Goal: Task Accomplishment & Management: Use online tool/utility

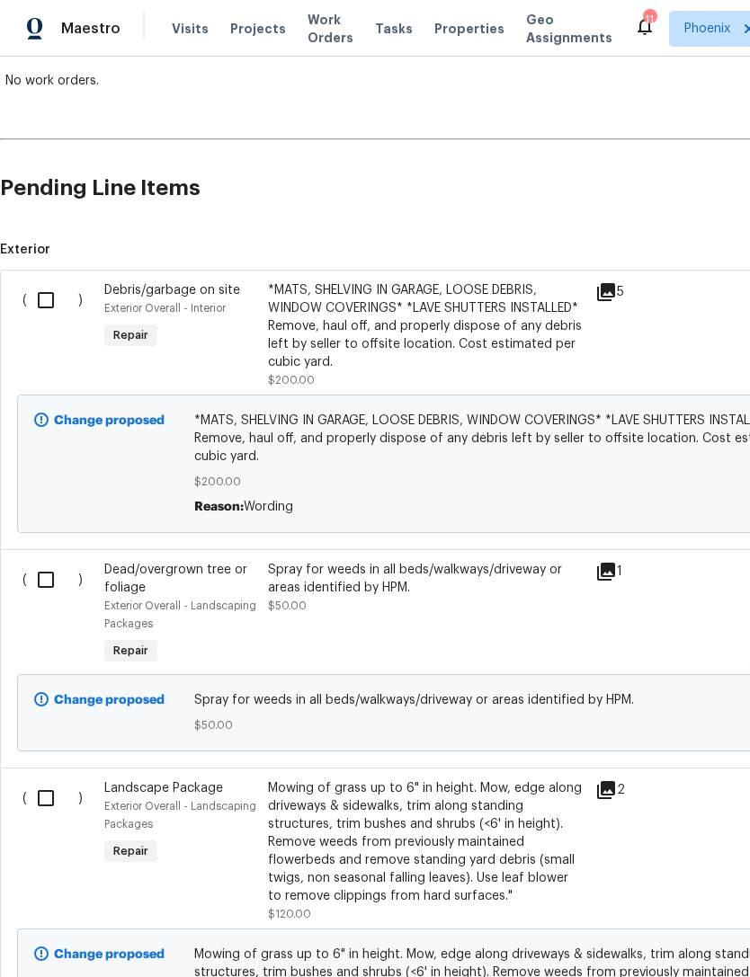
scroll to position [330, 0]
click at [59, 317] on input "checkbox" at bounding box center [52, 300] width 51 height 38
checkbox input "true"
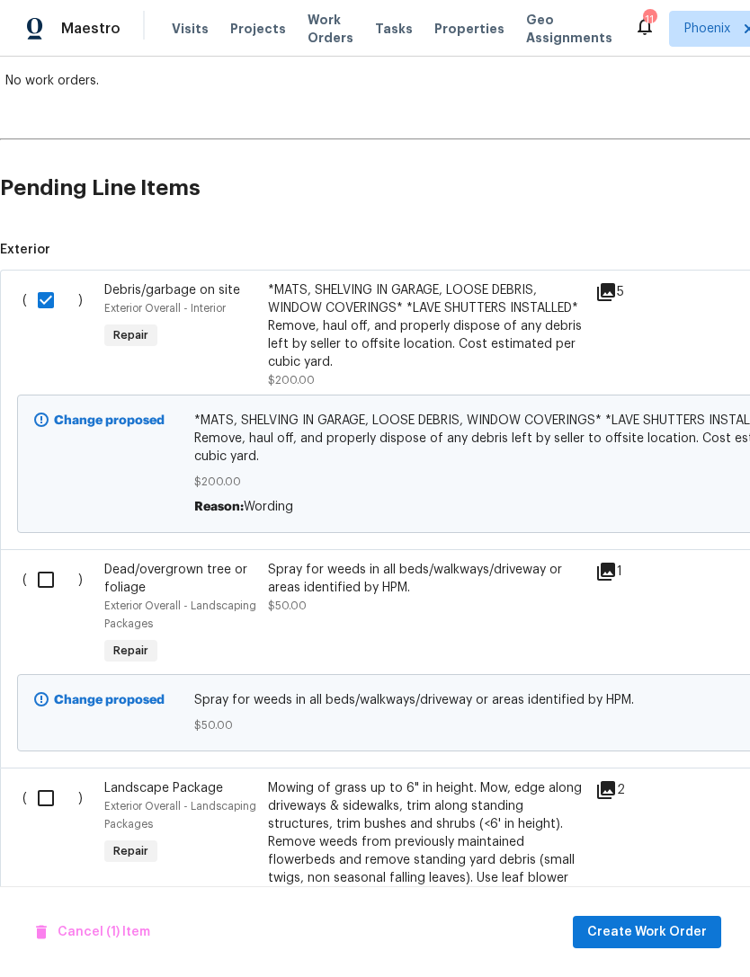
click at [49, 599] on input "checkbox" at bounding box center [52, 580] width 51 height 38
checkbox input "false"
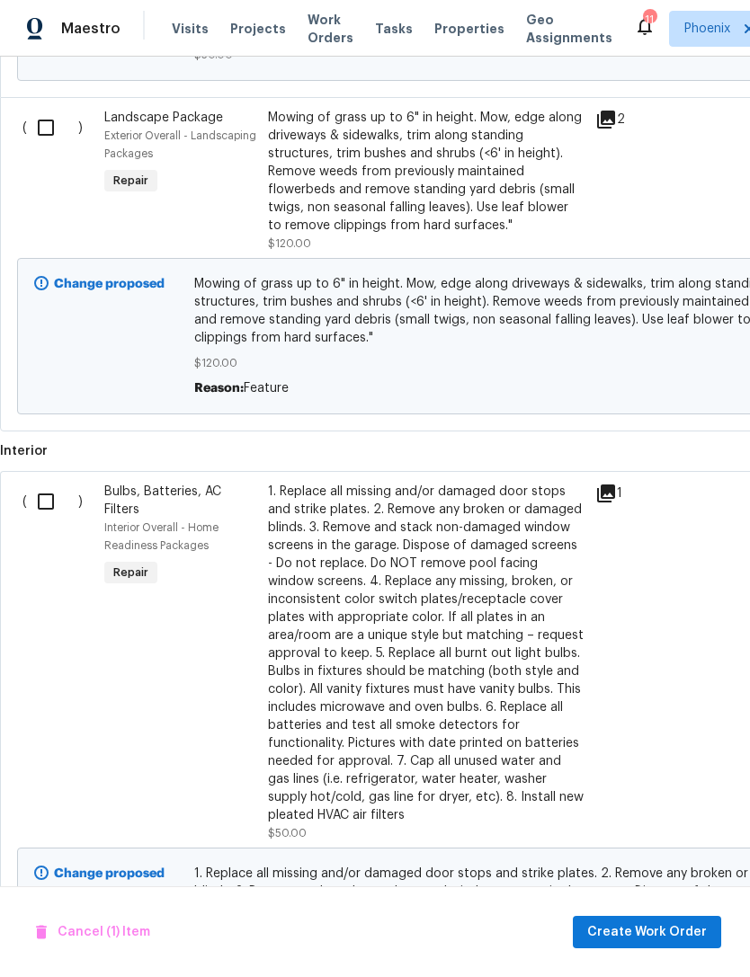
scroll to position [1013, 0]
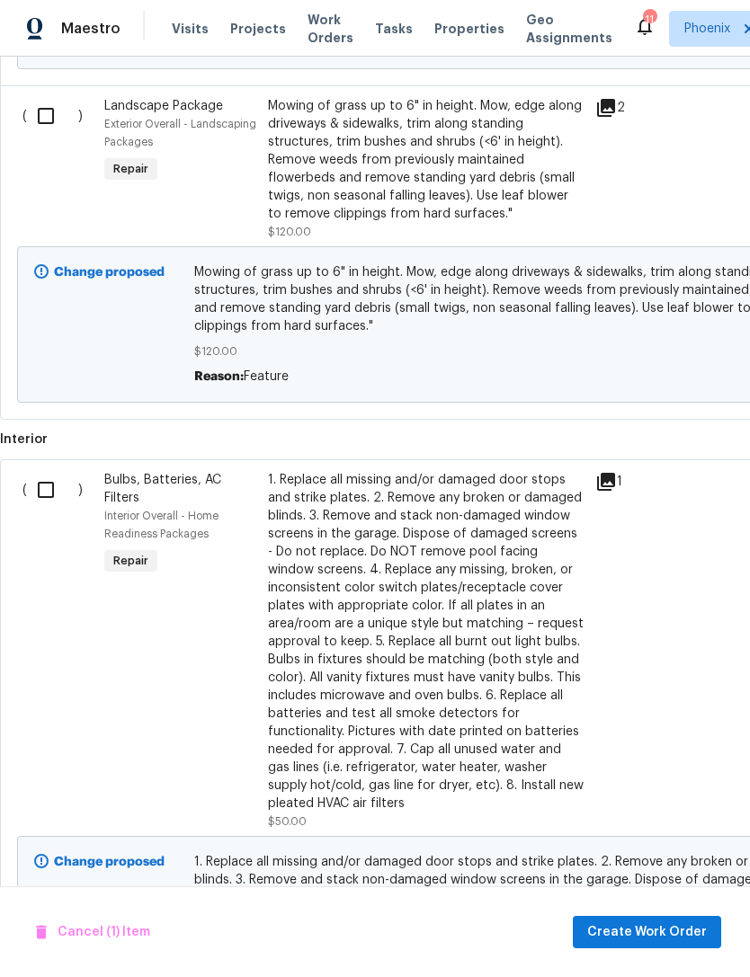
click at [44, 509] on input "checkbox" at bounding box center [52, 490] width 51 height 38
checkbox input "true"
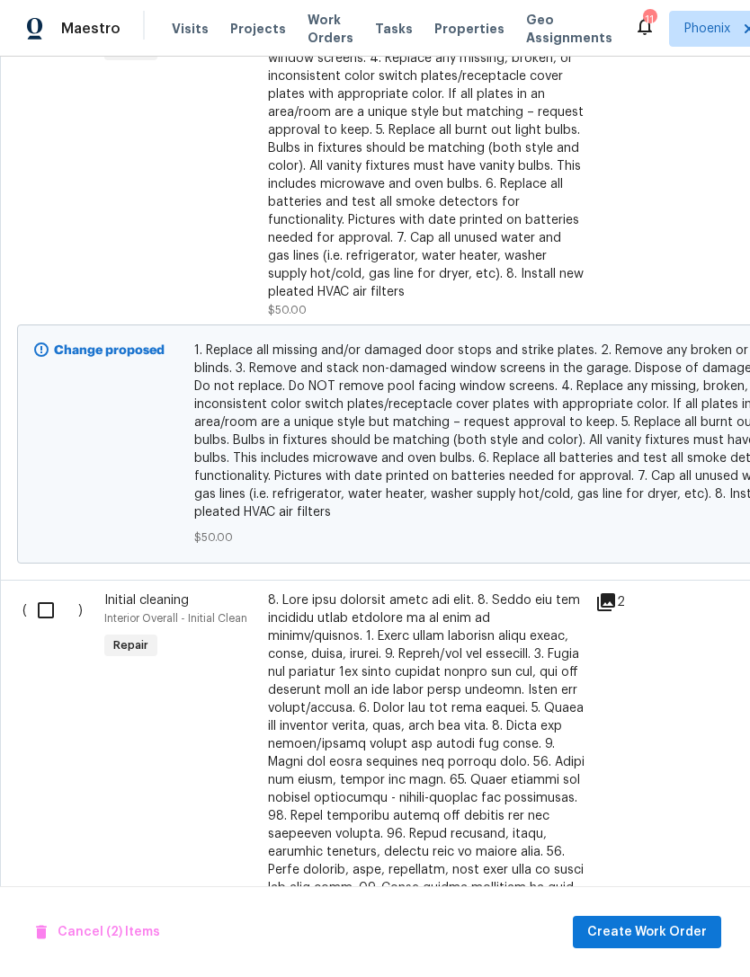
scroll to position [1524, 0]
click at [59, 629] on input "checkbox" at bounding box center [52, 611] width 51 height 38
checkbox input "true"
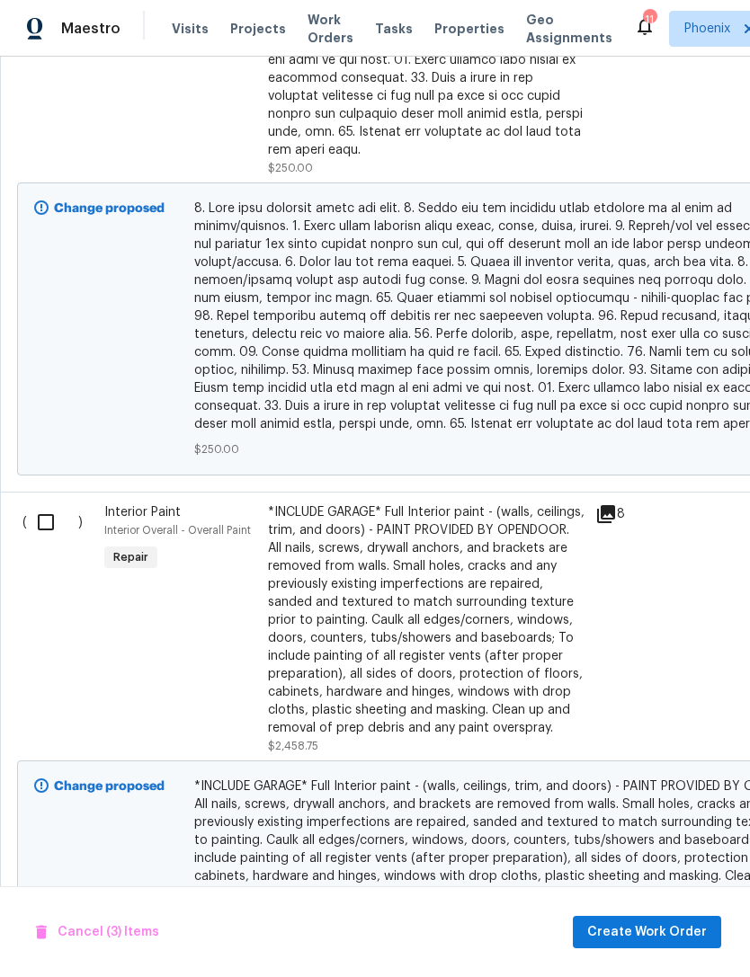
scroll to position [2510, 0]
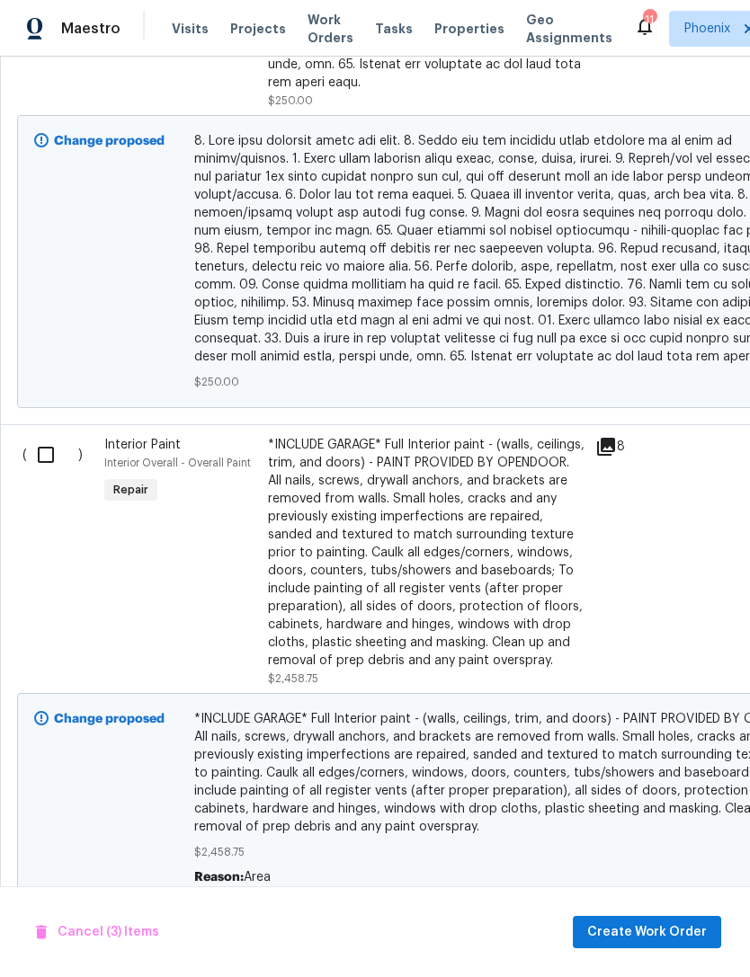
click at [55, 454] on input "checkbox" at bounding box center [52, 455] width 51 height 38
checkbox input "true"
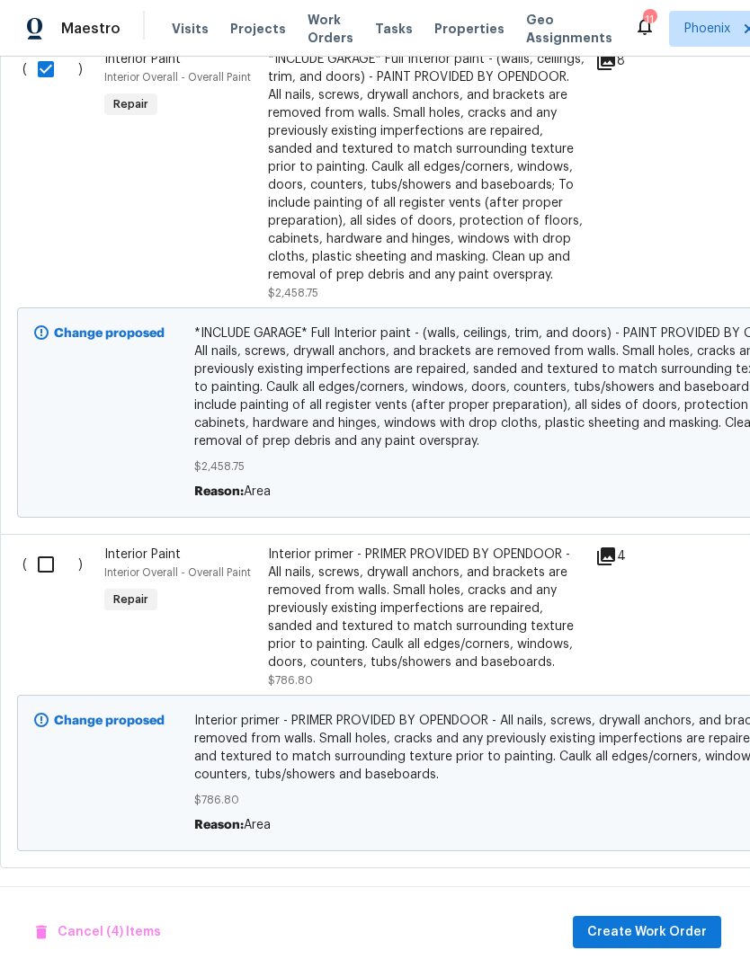
scroll to position [2887, -1]
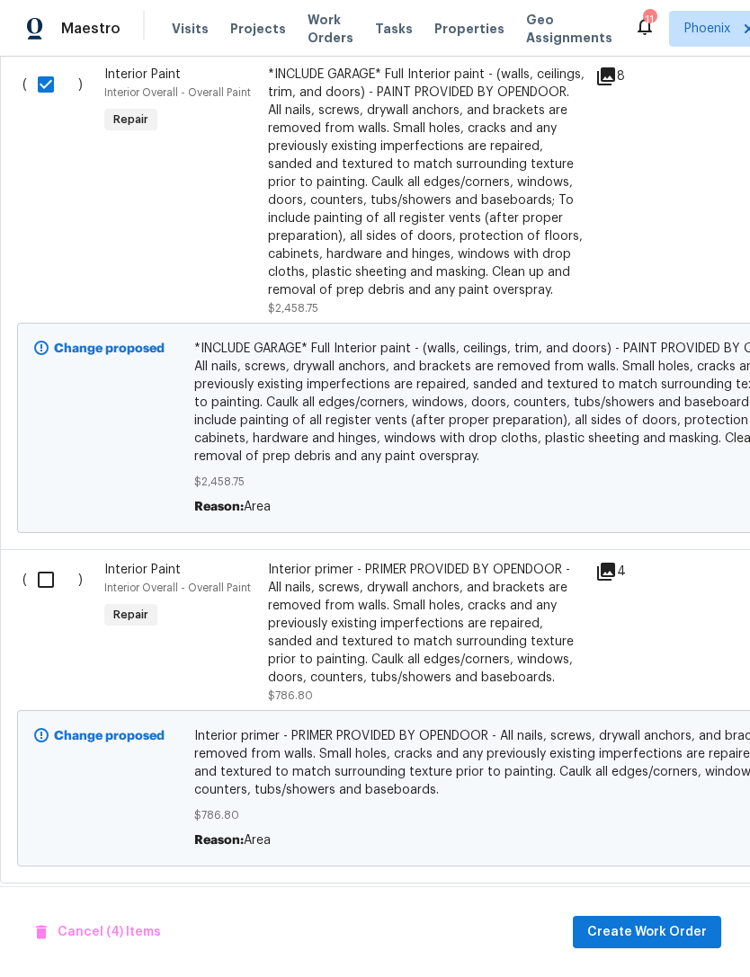
click at [42, 599] on input "checkbox" at bounding box center [52, 580] width 51 height 38
checkbox input "true"
click at [612, 926] on span "Create Work Order" at bounding box center [647, 933] width 120 height 22
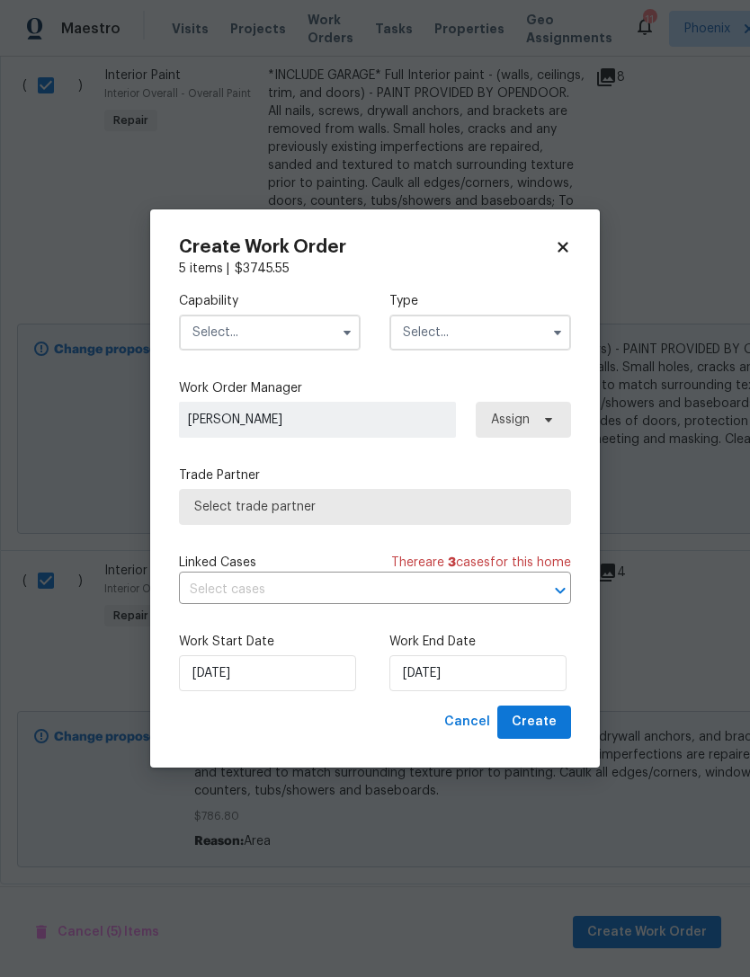
click at [318, 326] on input "text" at bounding box center [270, 333] width 182 height 36
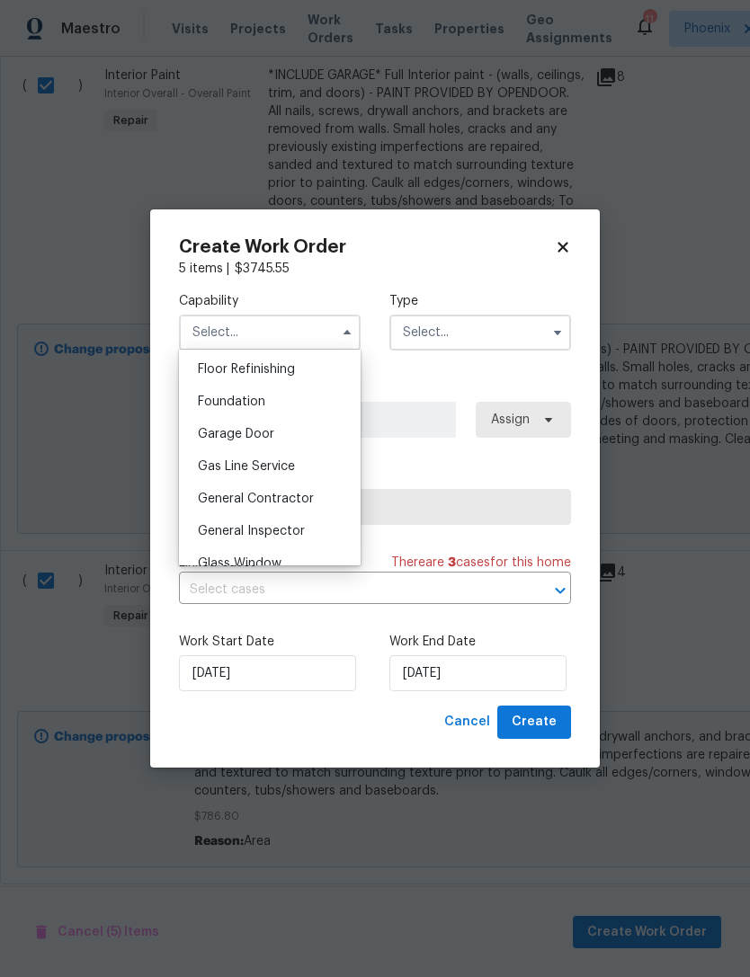
scroll to position [756, 0]
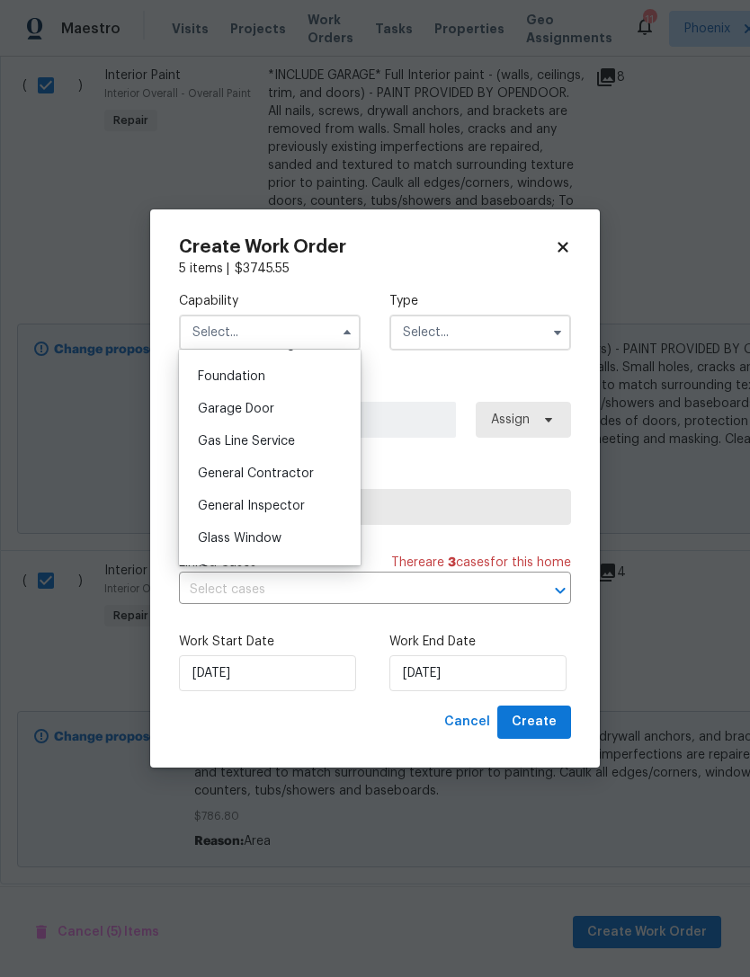
click at [275, 472] on span "General Contractor" at bounding box center [256, 474] width 116 height 13
type input "General Contractor"
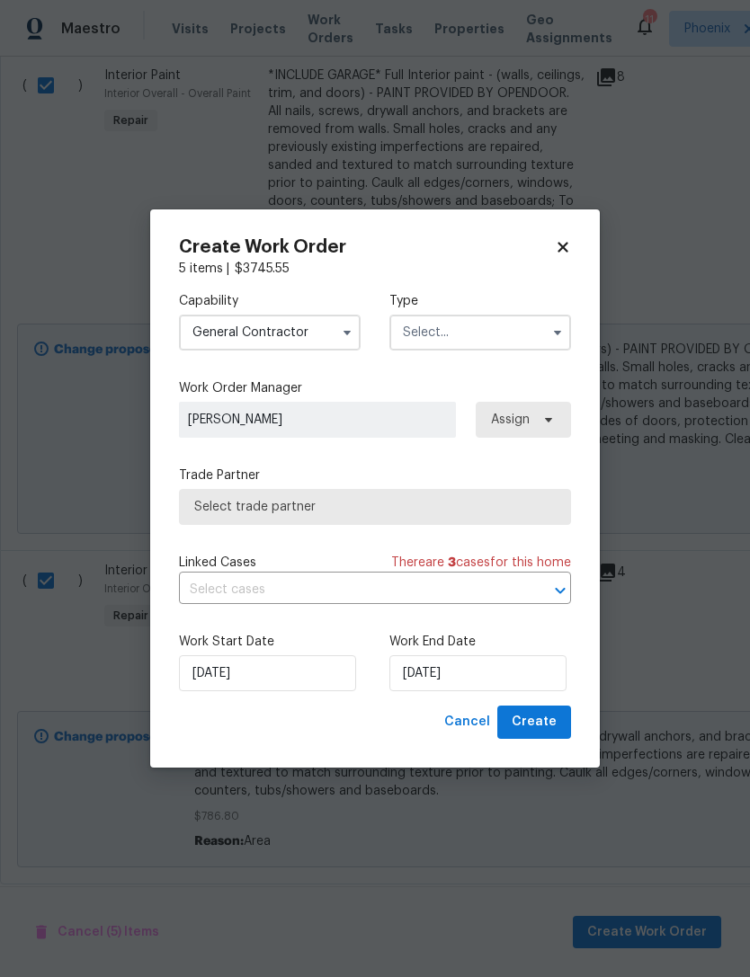
click at [560, 249] on icon at bounding box center [563, 248] width 10 height 10
checkbox input "false"
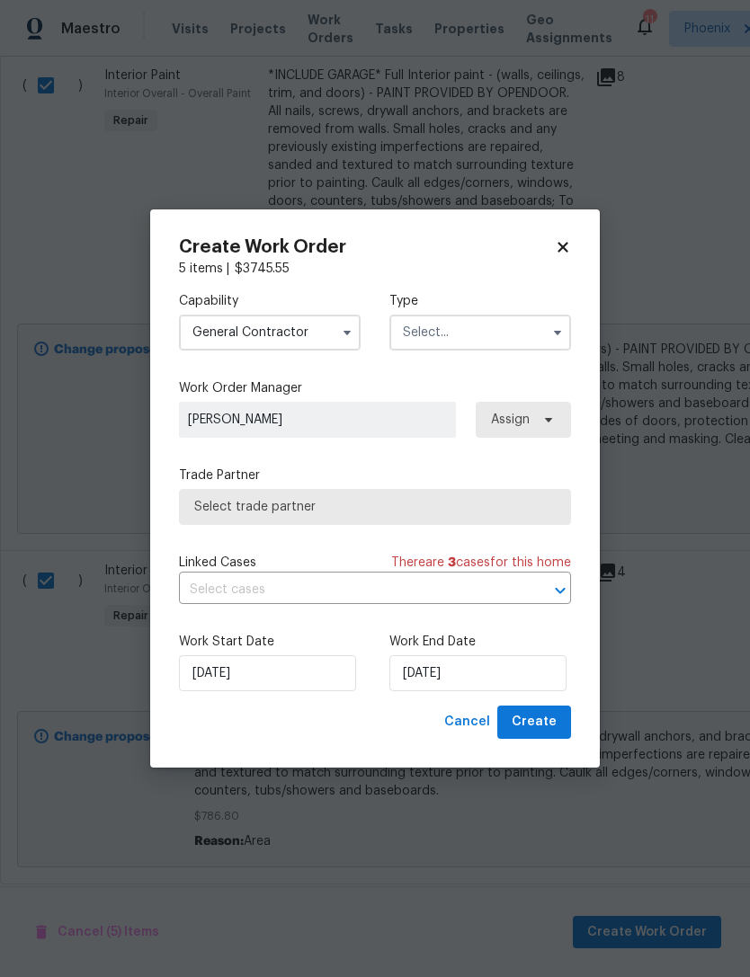
checkbox input "false"
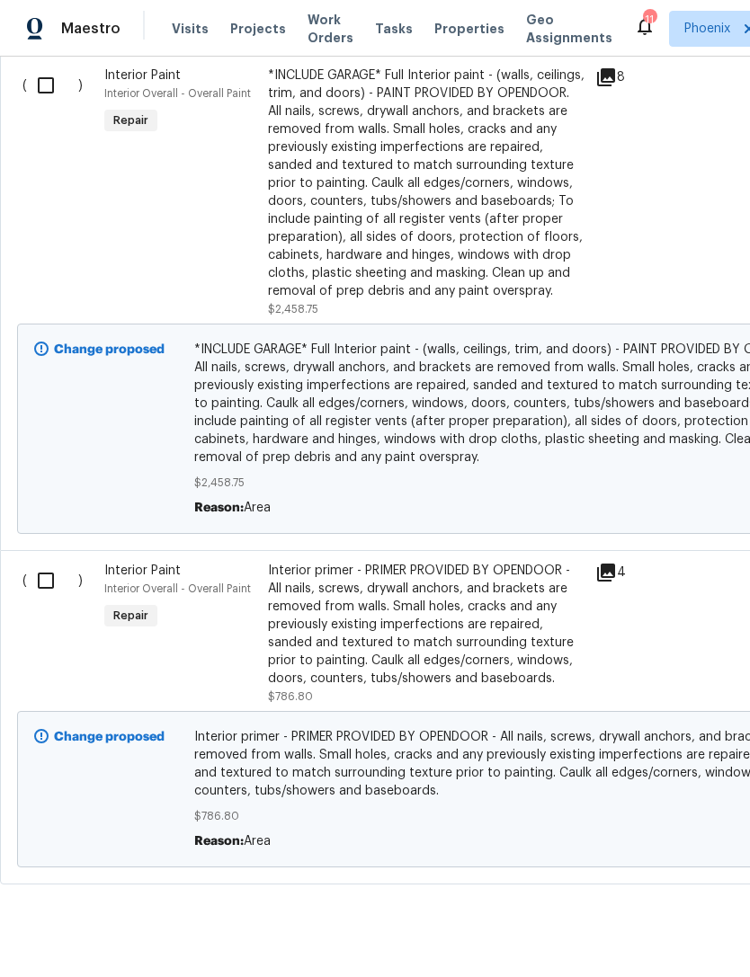
scroll to position [2759, 0]
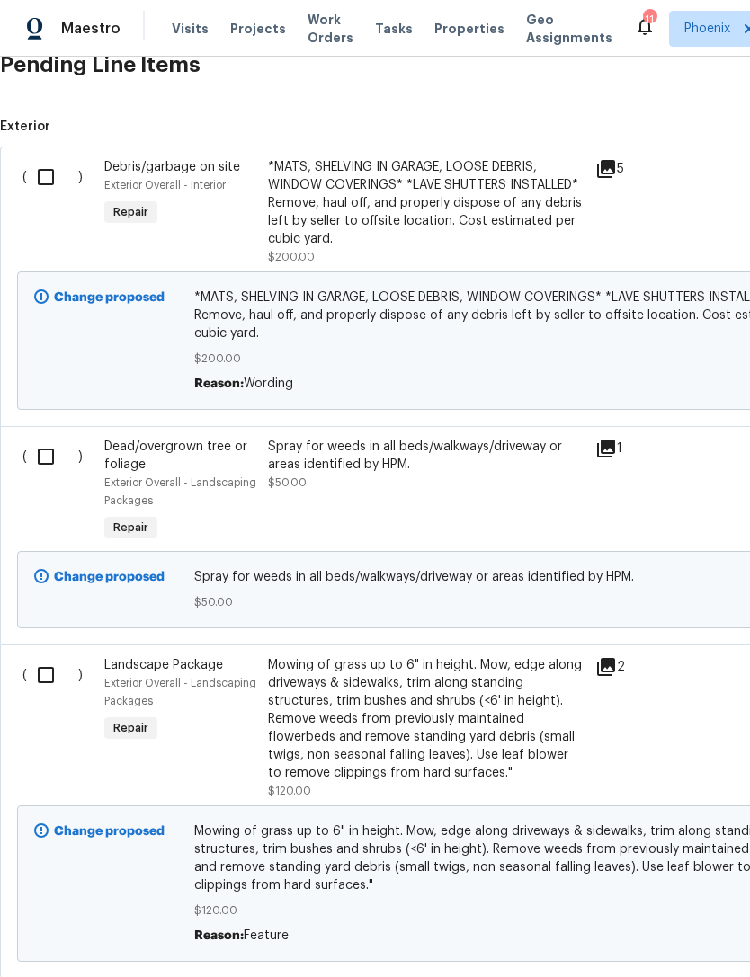
scroll to position [451, 0]
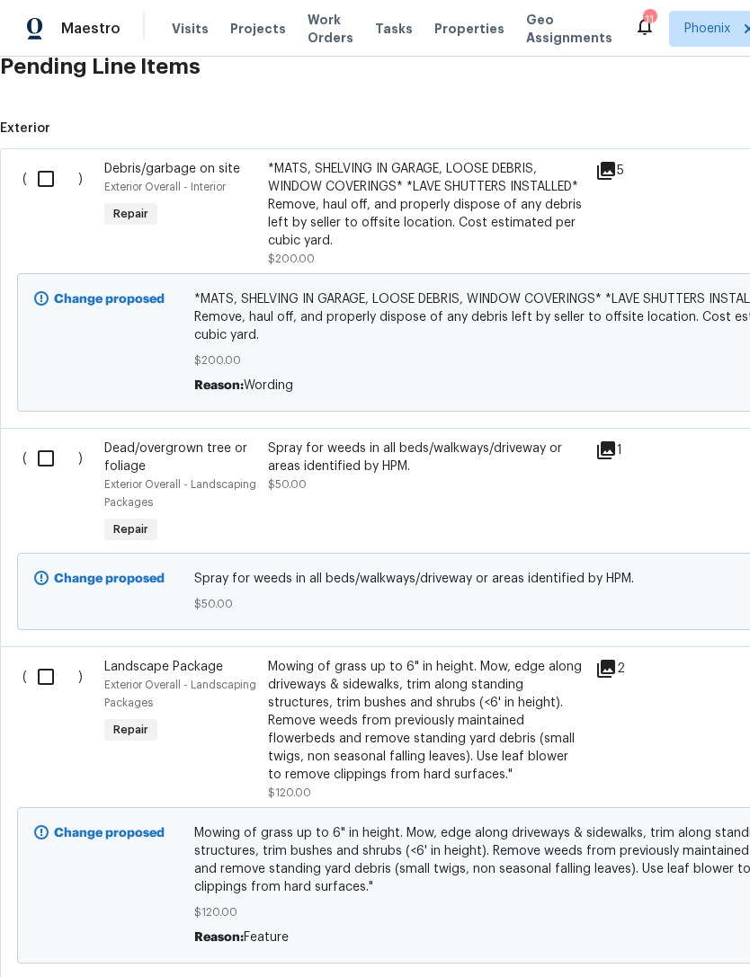
click at [45, 193] on input "checkbox" at bounding box center [52, 179] width 51 height 38
checkbox input "true"
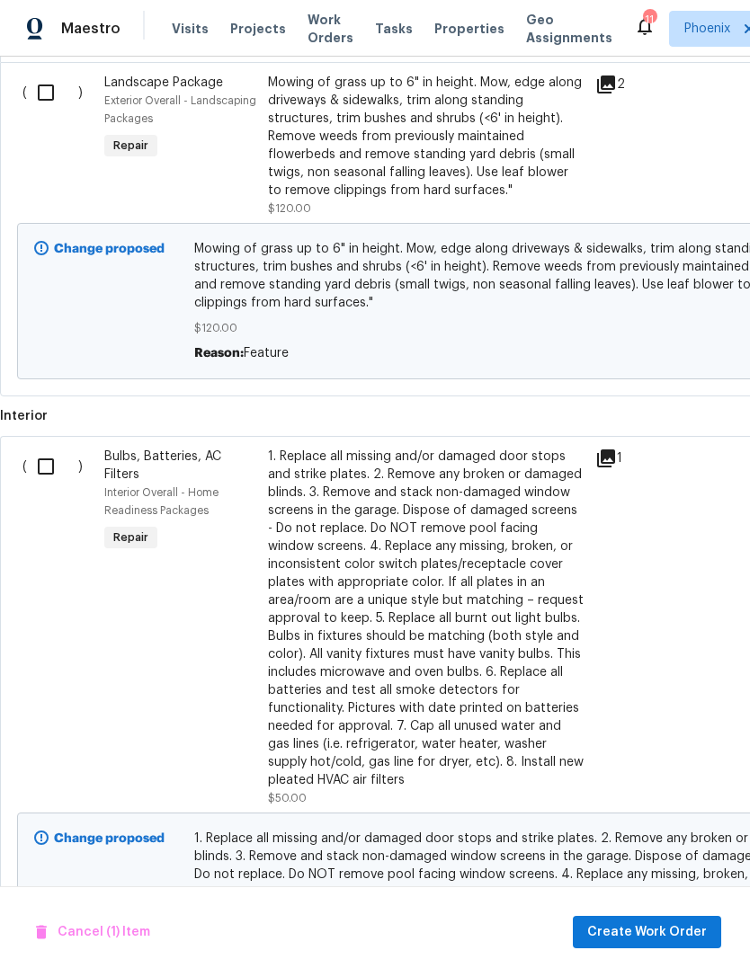
scroll to position [1080, 1]
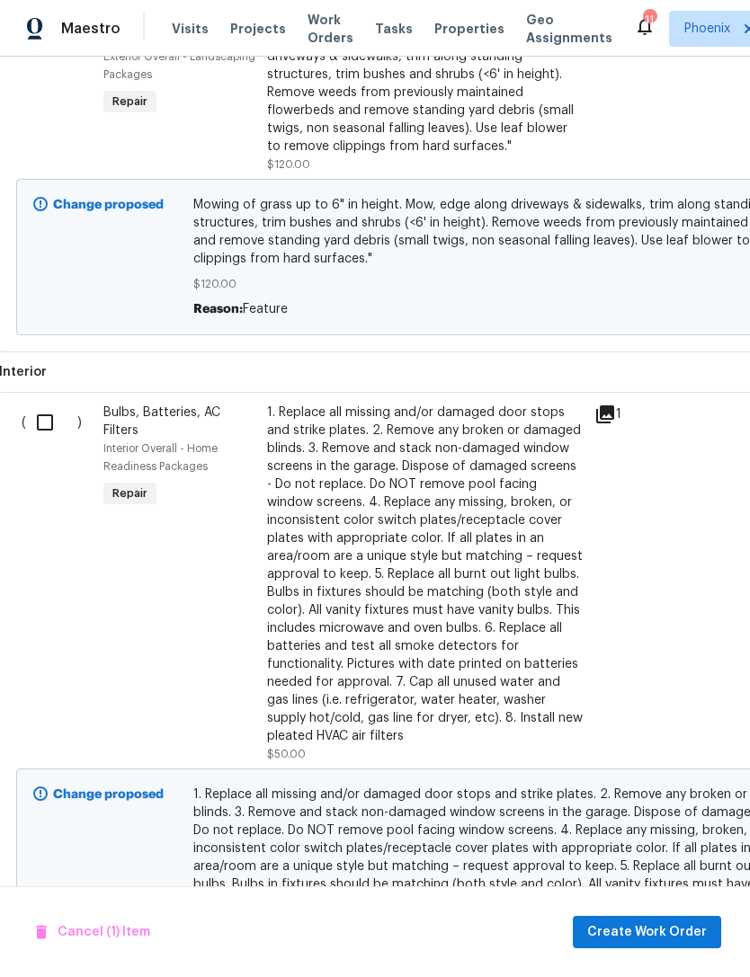
click at [68, 437] on input "checkbox" at bounding box center [51, 423] width 51 height 38
checkbox input "true"
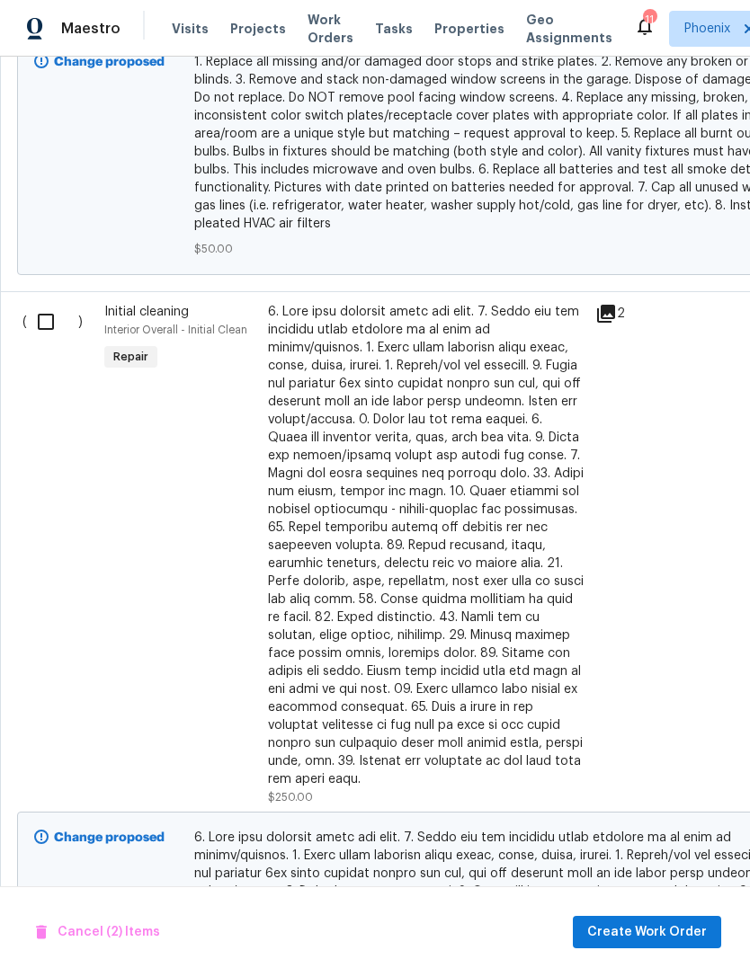
scroll to position [1825, -1]
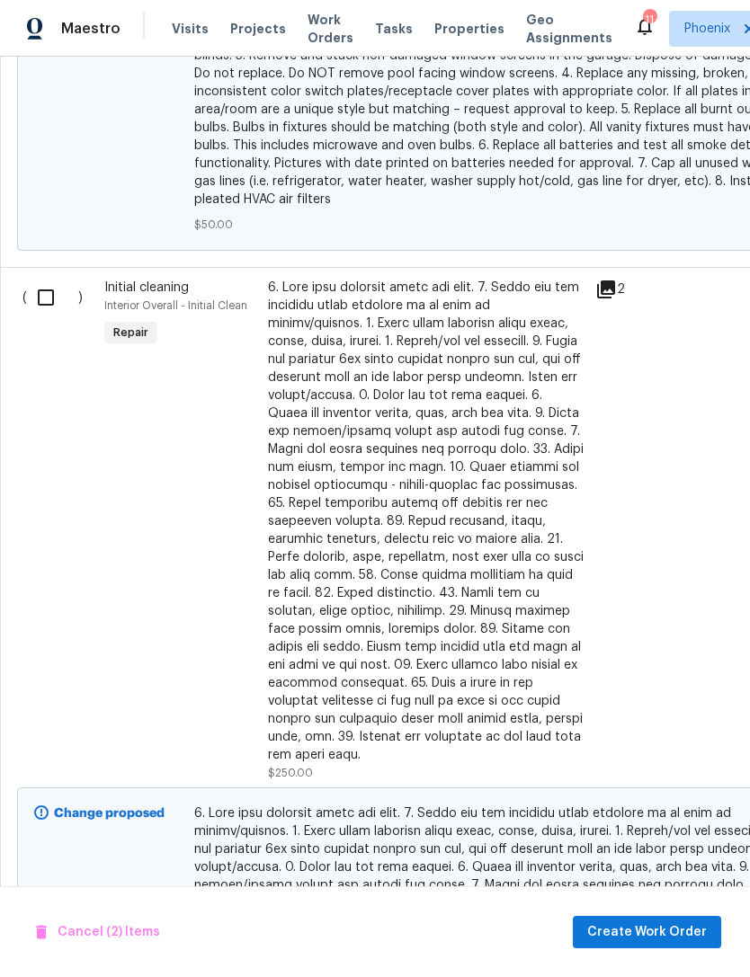
click at [49, 311] on input "checkbox" at bounding box center [52, 298] width 51 height 38
checkbox input "true"
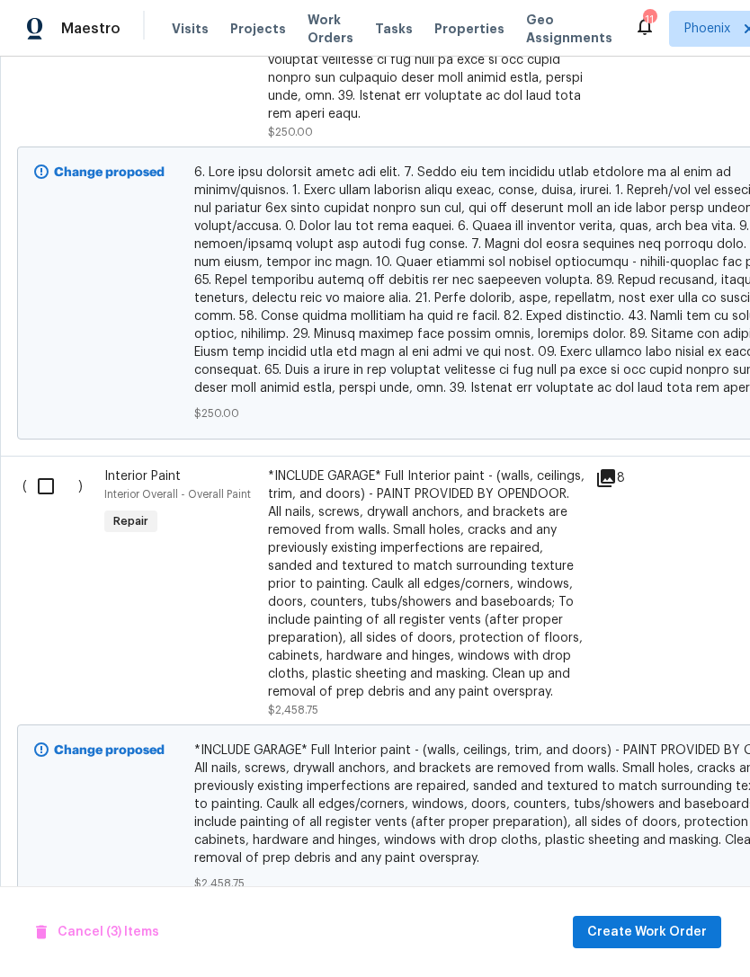
scroll to position [2485, 0]
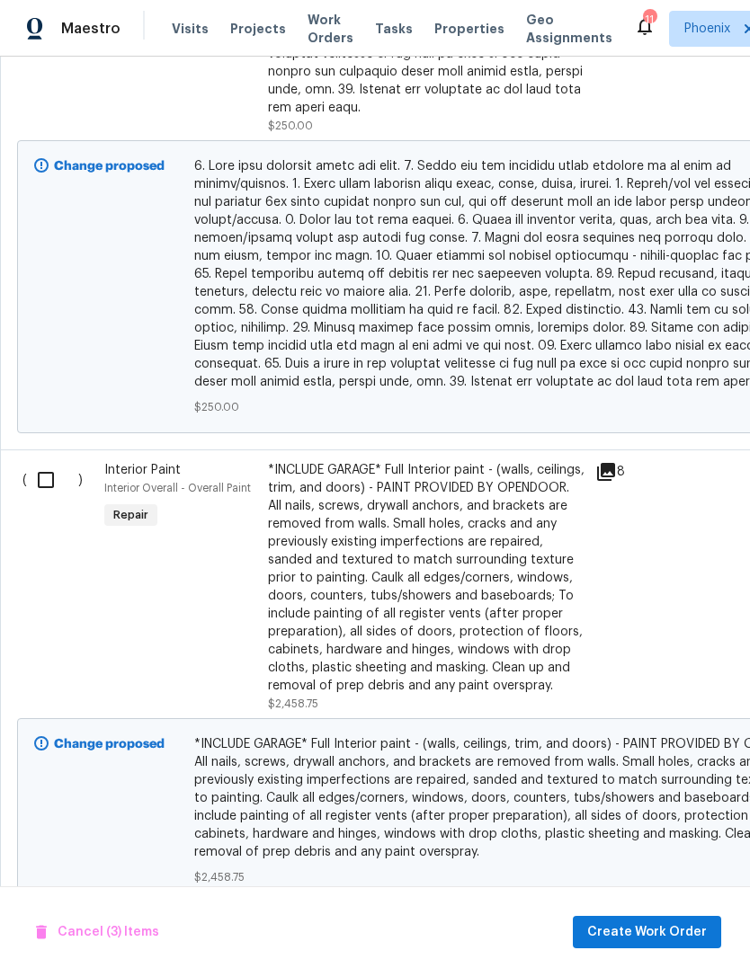
click at [53, 477] on input "checkbox" at bounding box center [52, 480] width 51 height 38
checkbox input "true"
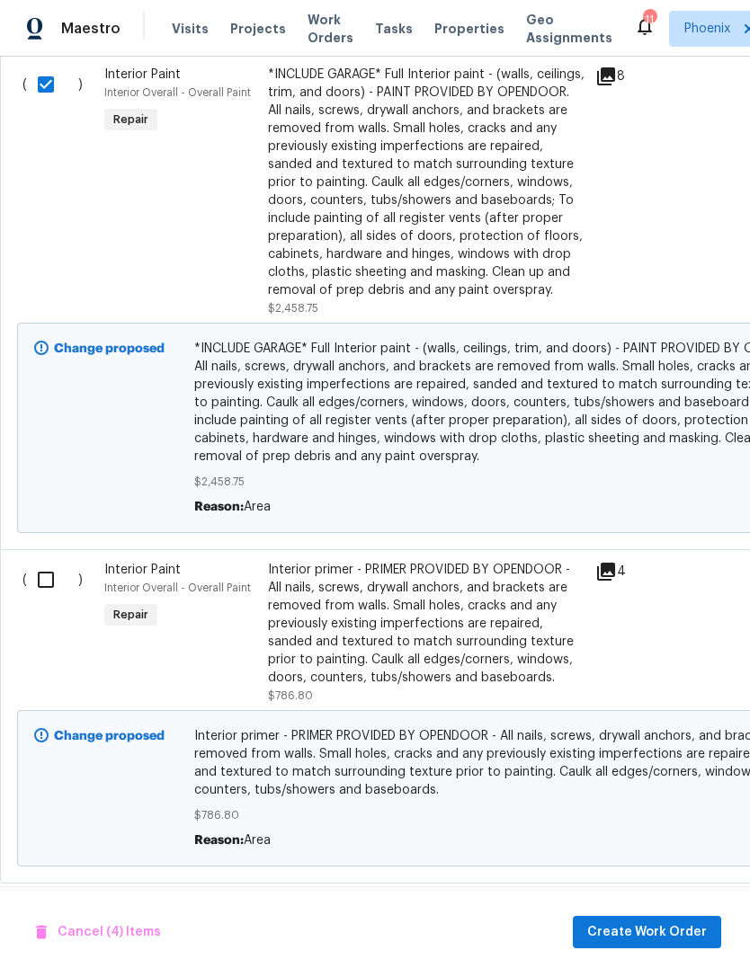
scroll to position [2879, 0]
click at [56, 600] on input "checkbox" at bounding box center [52, 581] width 51 height 38
checkbox input "true"
click at [630, 923] on span "Create Work Order" at bounding box center [647, 933] width 120 height 22
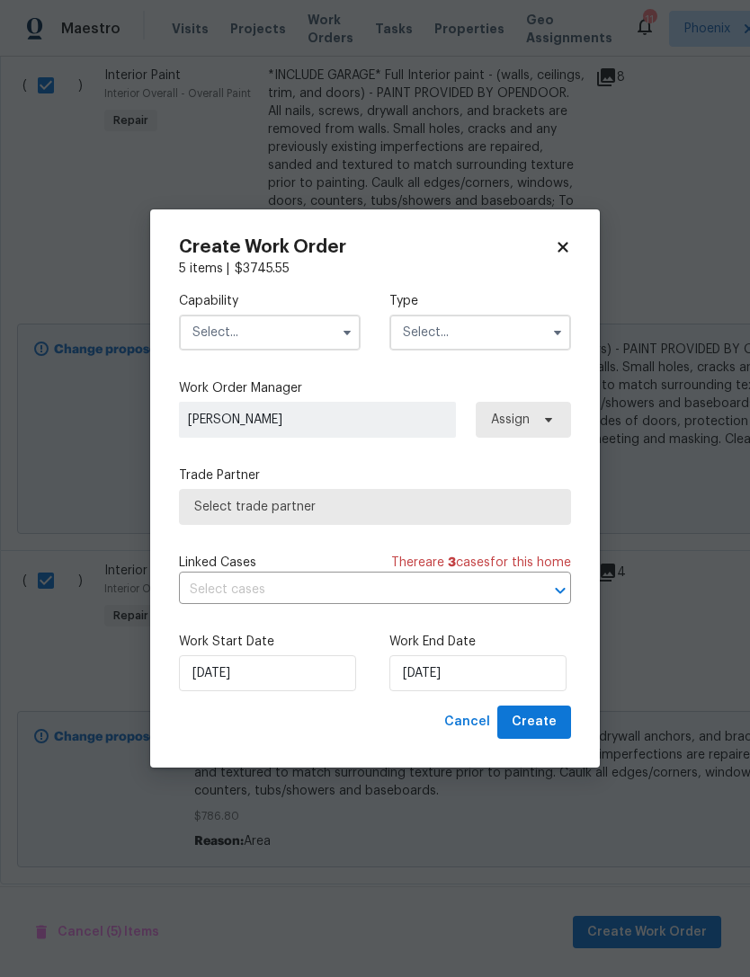
click at [305, 332] on input "text" at bounding box center [270, 333] width 182 height 36
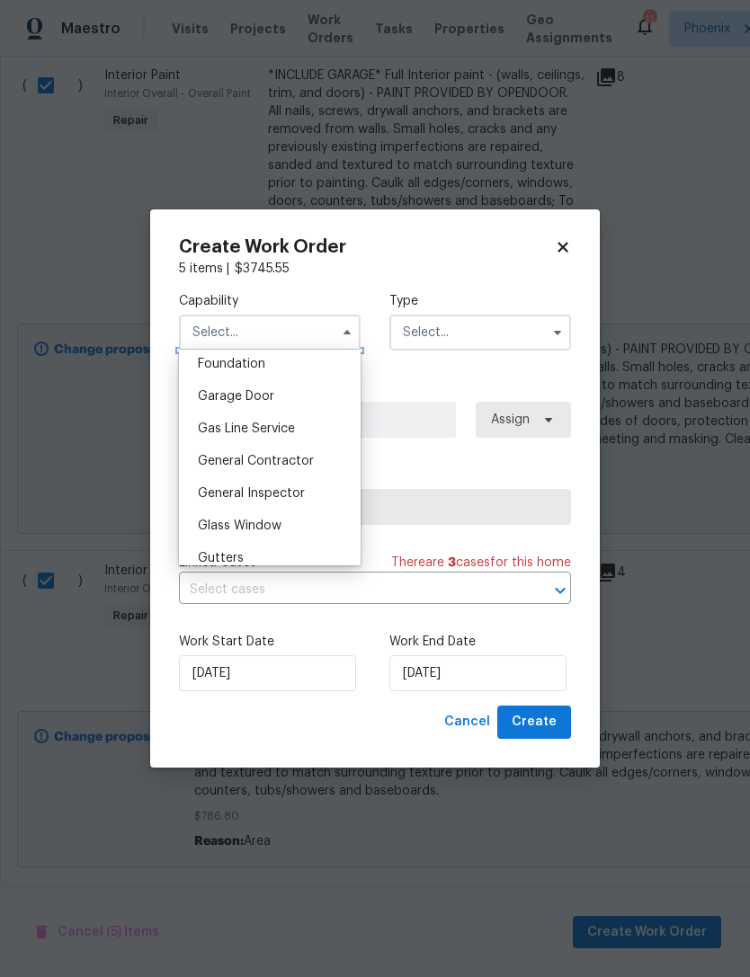
scroll to position [771, 0]
click at [283, 453] on span "General Contractor" at bounding box center [256, 459] width 116 height 13
type input "General Contractor"
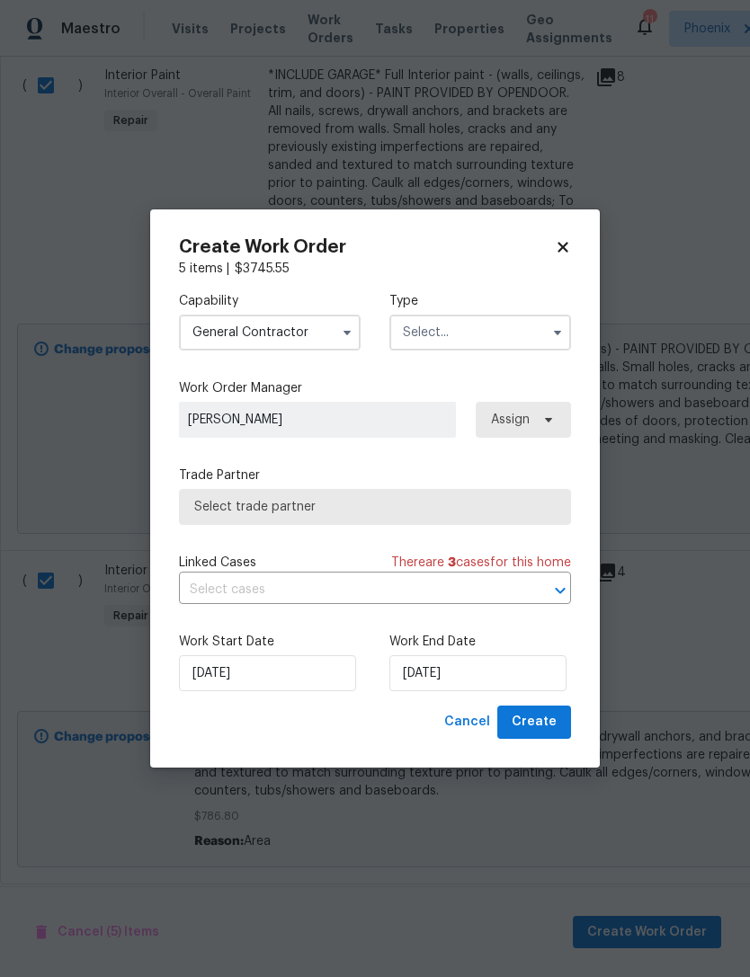
click at [514, 328] on input "text" at bounding box center [480, 333] width 182 height 36
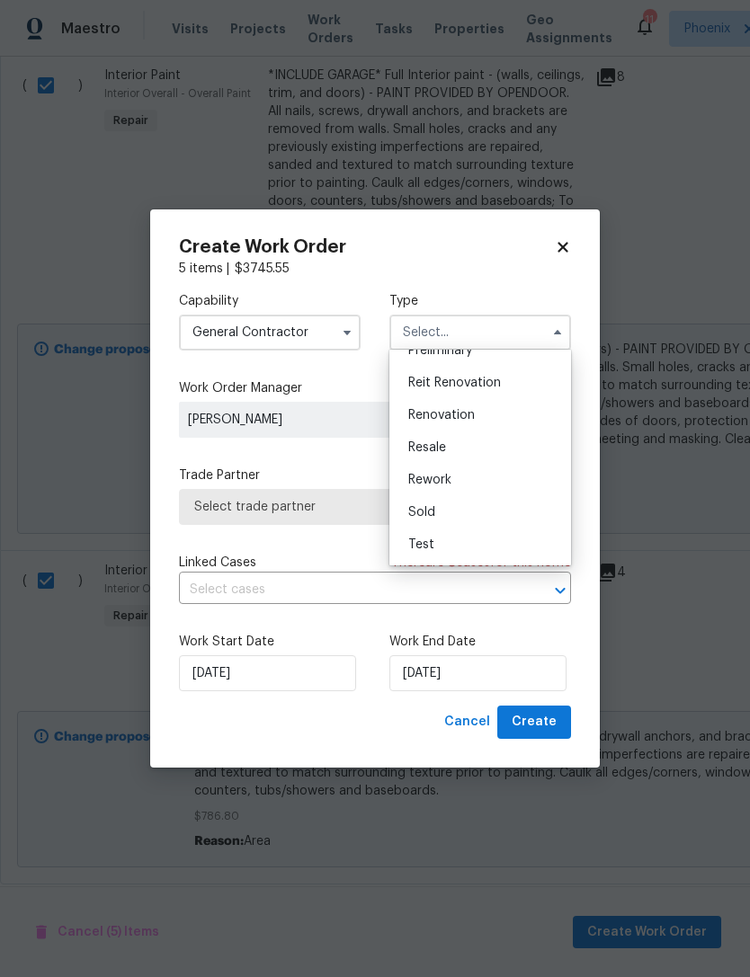
scroll to position [408, 0]
click at [448, 421] on span "Renovation" at bounding box center [441, 415] width 67 height 13
type input "Renovation"
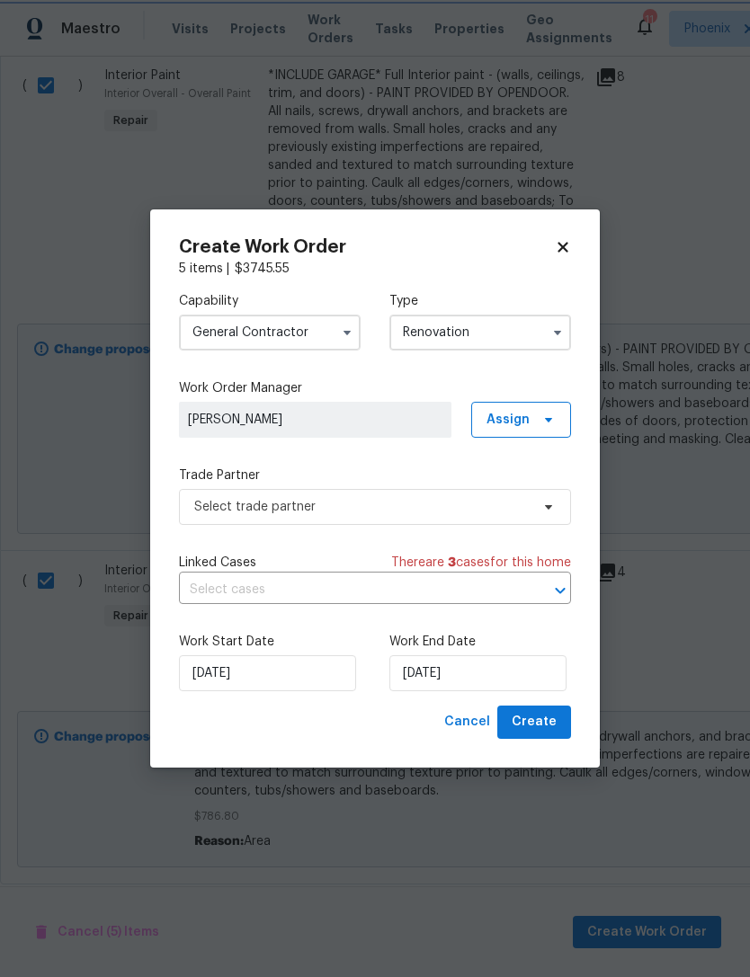
scroll to position [0, 0]
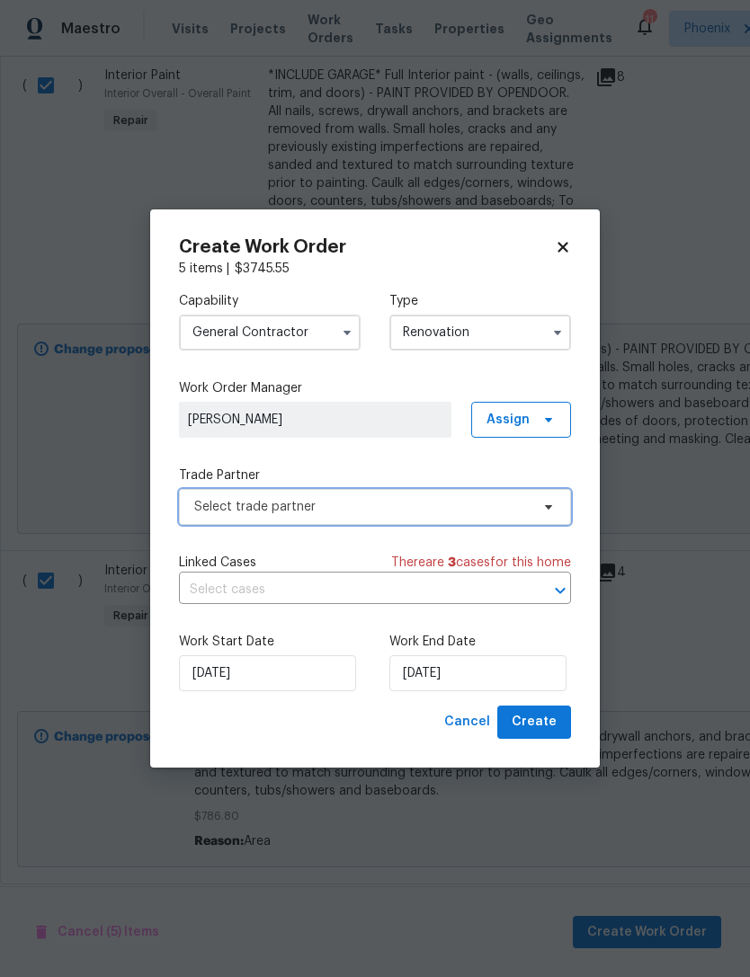
click at [444, 512] on span "Select trade partner" at bounding box center [361, 507] width 335 height 18
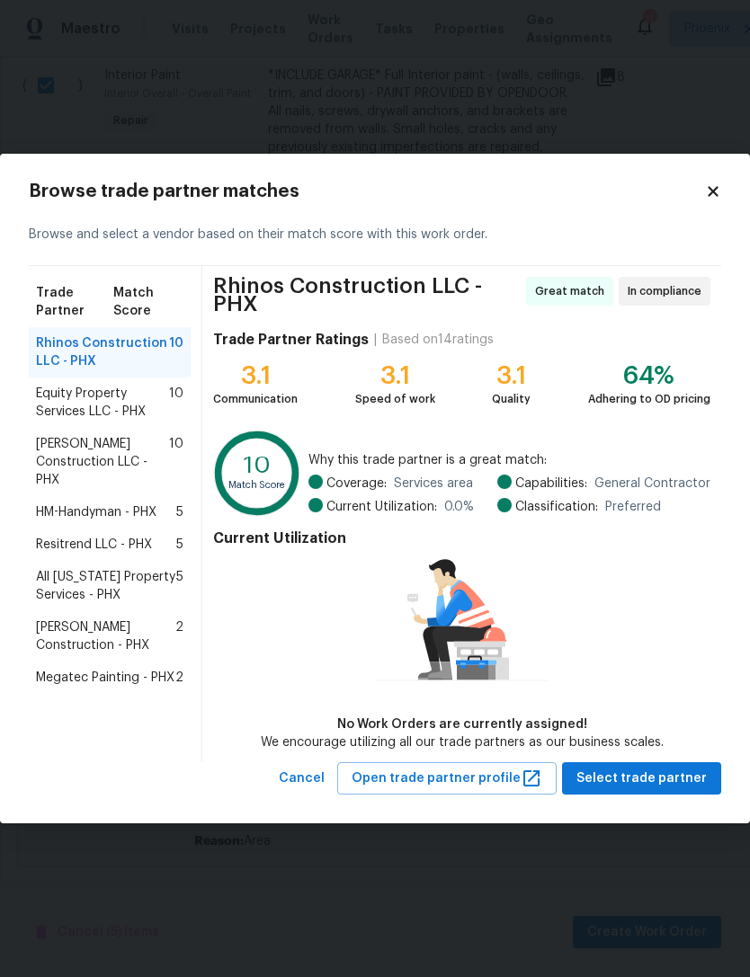
click at [120, 400] on span "Equity Property Services LLC - PHX" at bounding box center [102, 403] width 133 height 36
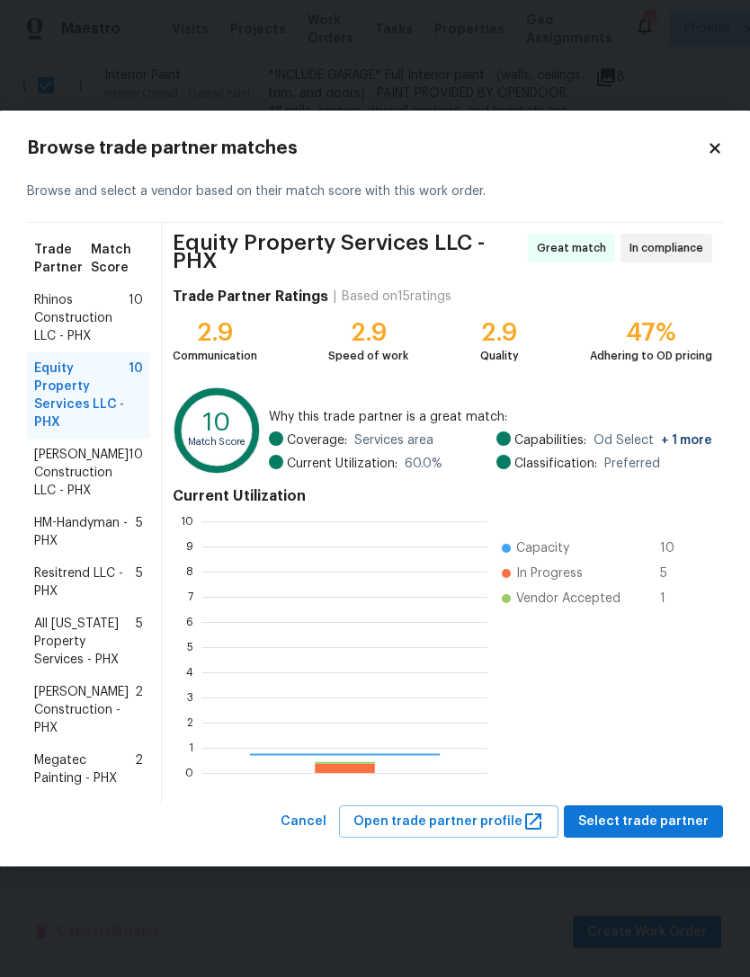
scroll to position [252, 285]
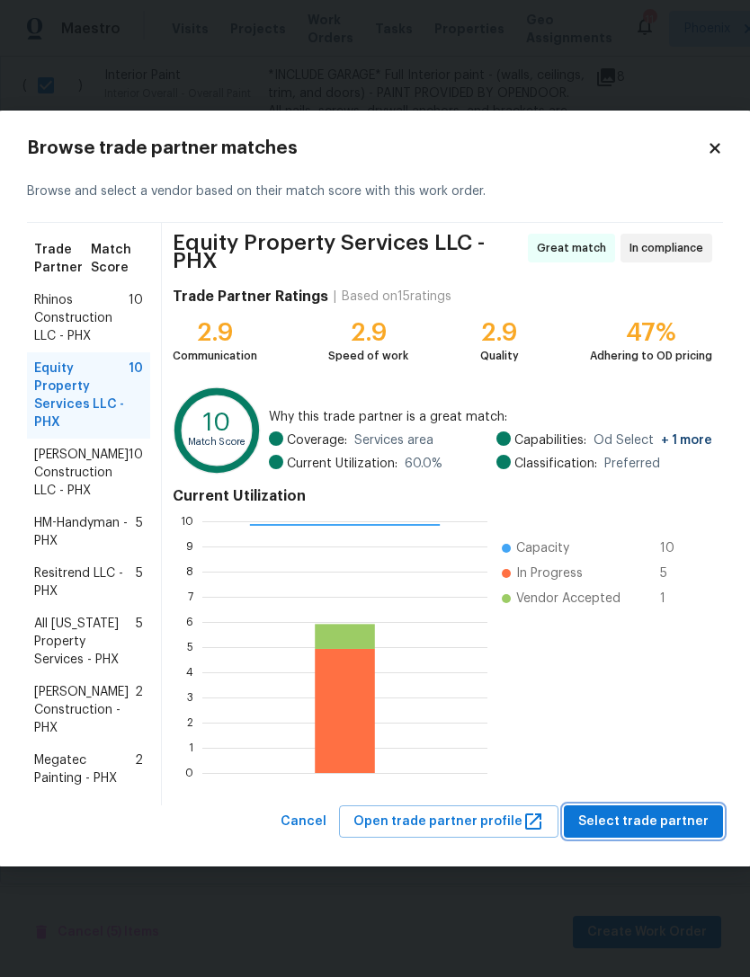
click at [642, 826] on span "Select trade partner" at bounding box center [643, 822] width 130 height 22
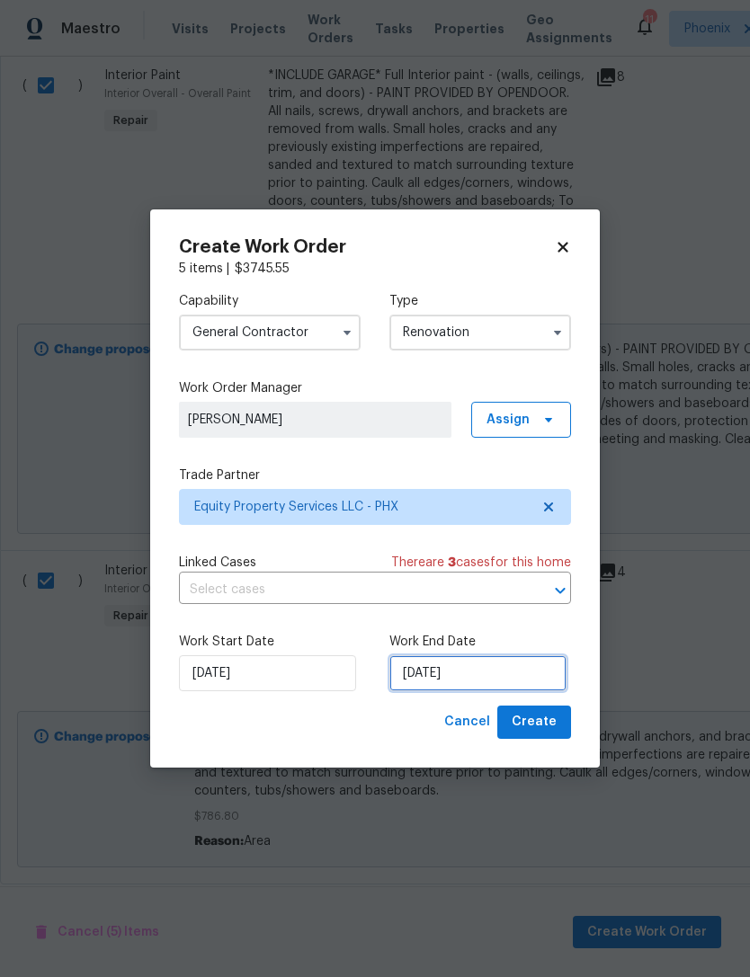
click at [495, 666] on input "[DATE]" at bounding box center [477, 674] width 177 height 36
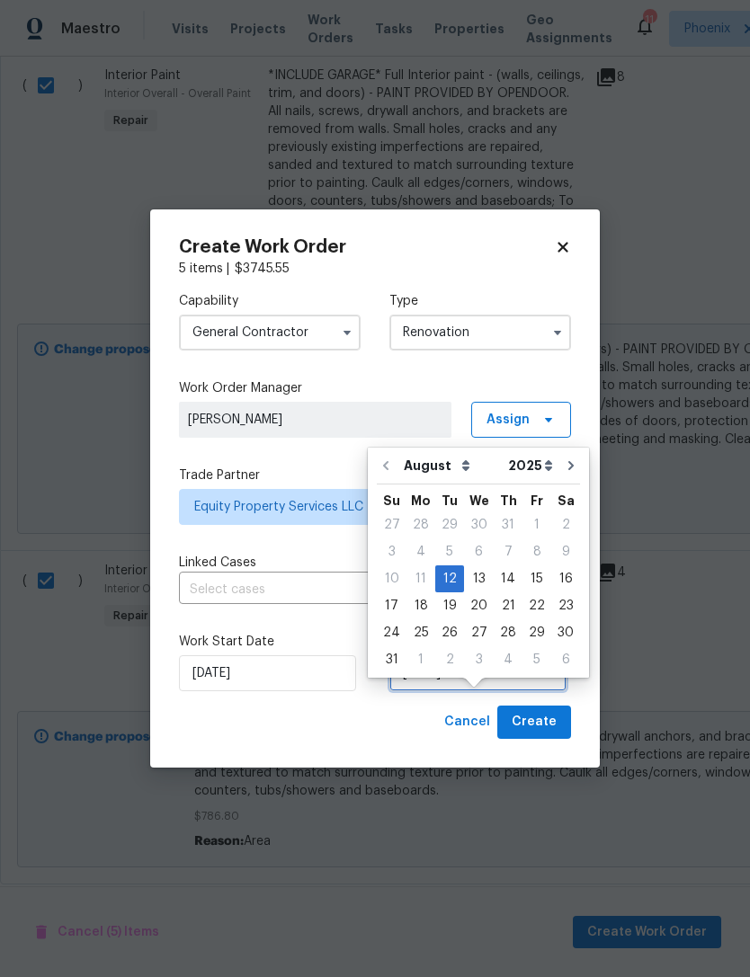
scroll to position [33, 0]
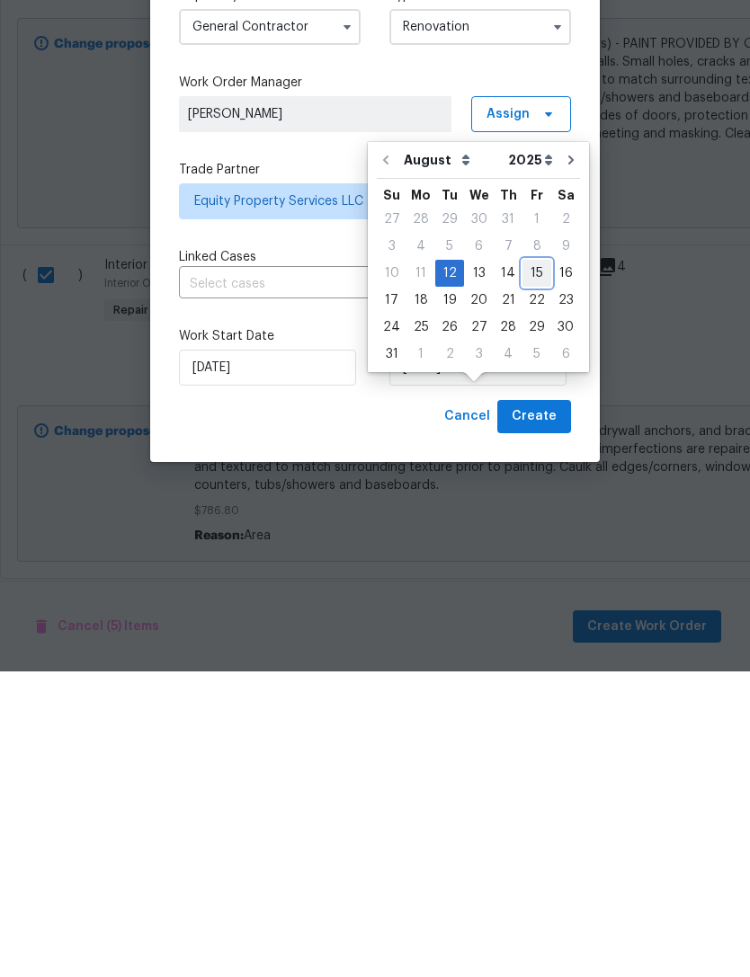
click at [532, 567] on div "15" at bounding box center [536, 579] width 29 height 25
type input "[DATE]"
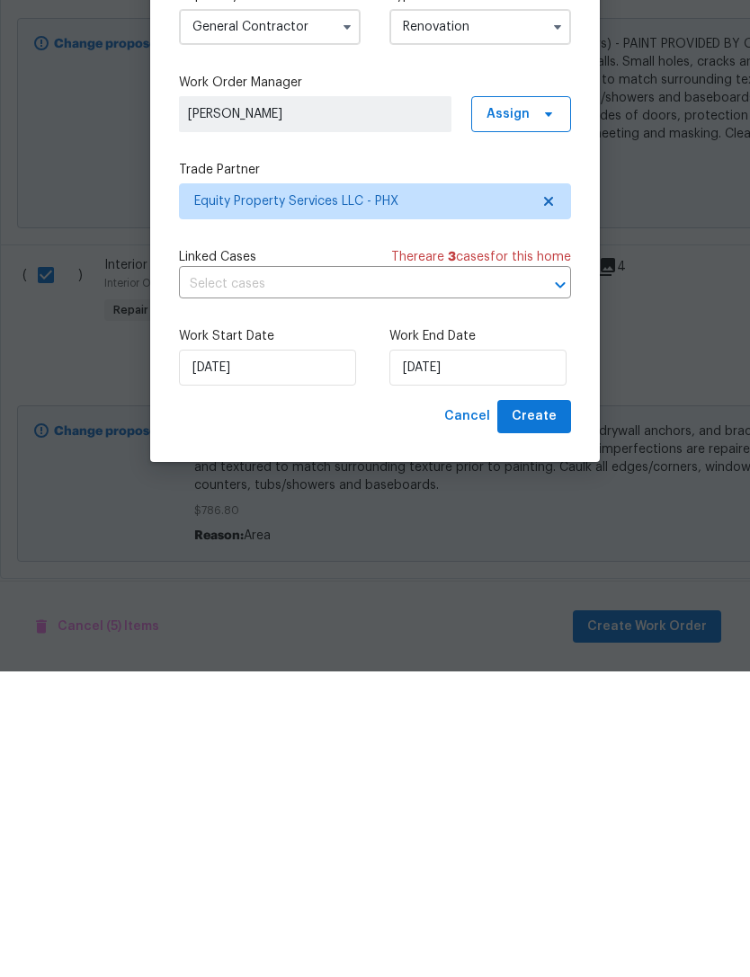
scroll to position [0, 0]
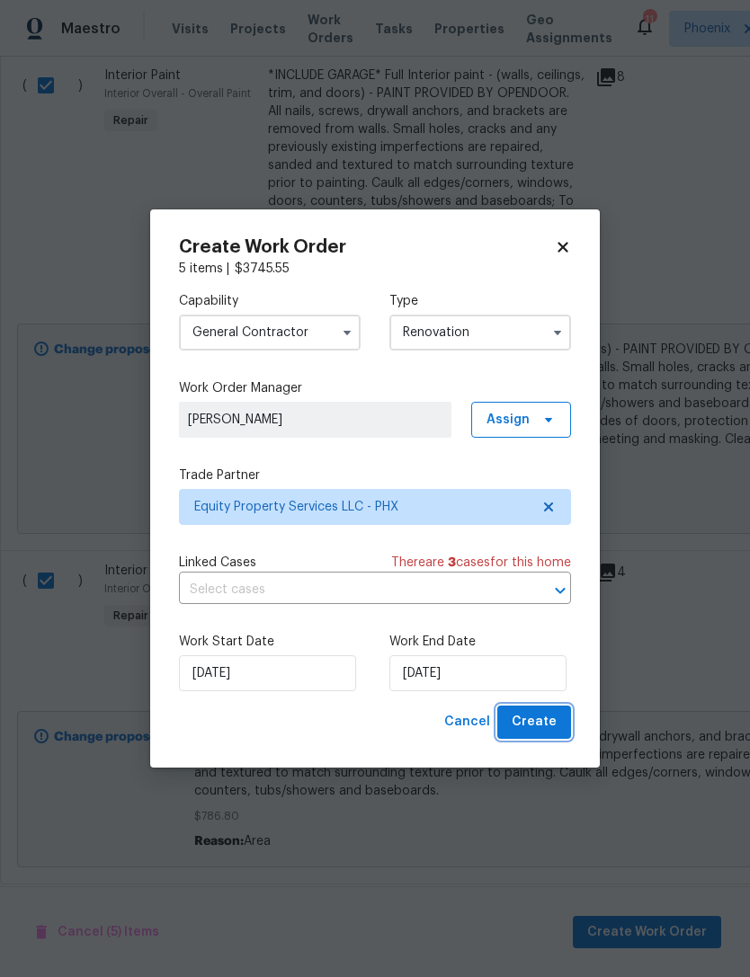
click at [531, 727] on span "Create" at bounding box center [534, 722] width 45 height 22
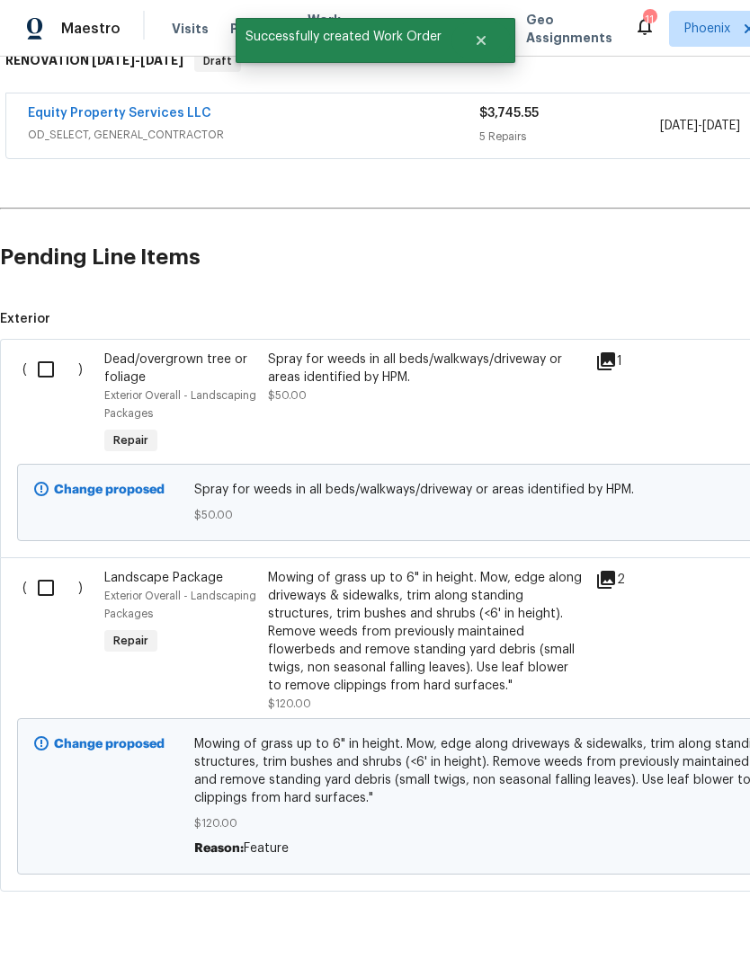
click at [59, 597] on input "checkbox" at bounding box center [52, 588] width 51 height 38
checkbox input "true"
click at [47, 388] on input "checkbox" at bounding box center [52, 370] width 51 height 38
checkbox input "true"
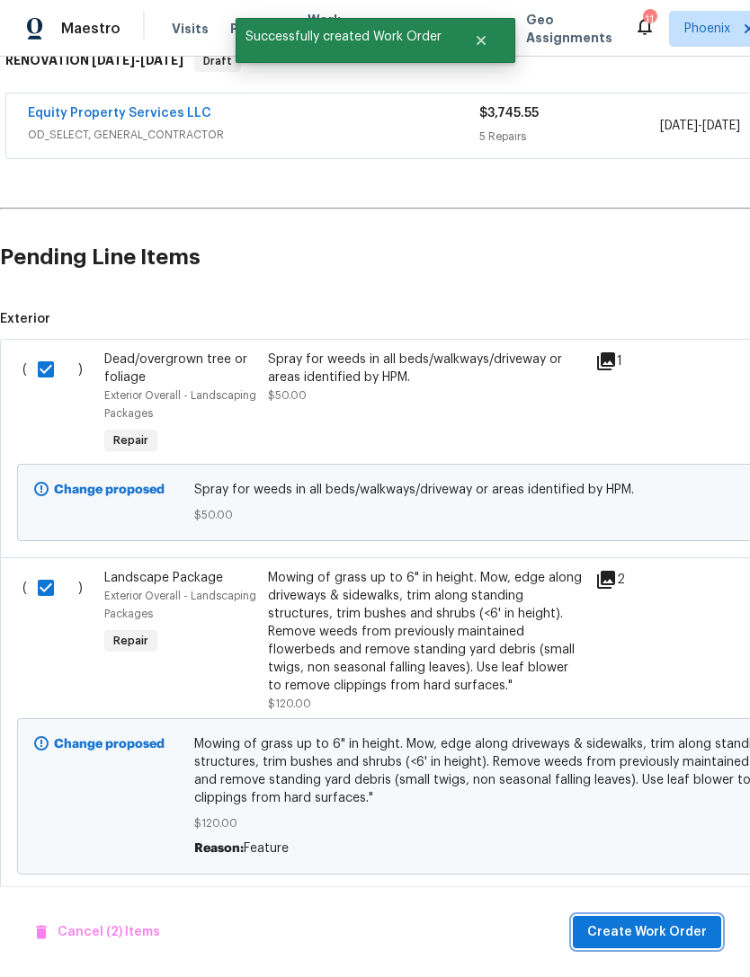
click at [617, 938] on span "Create Work Order" at bounding box center [647, 933] width 120 height 22
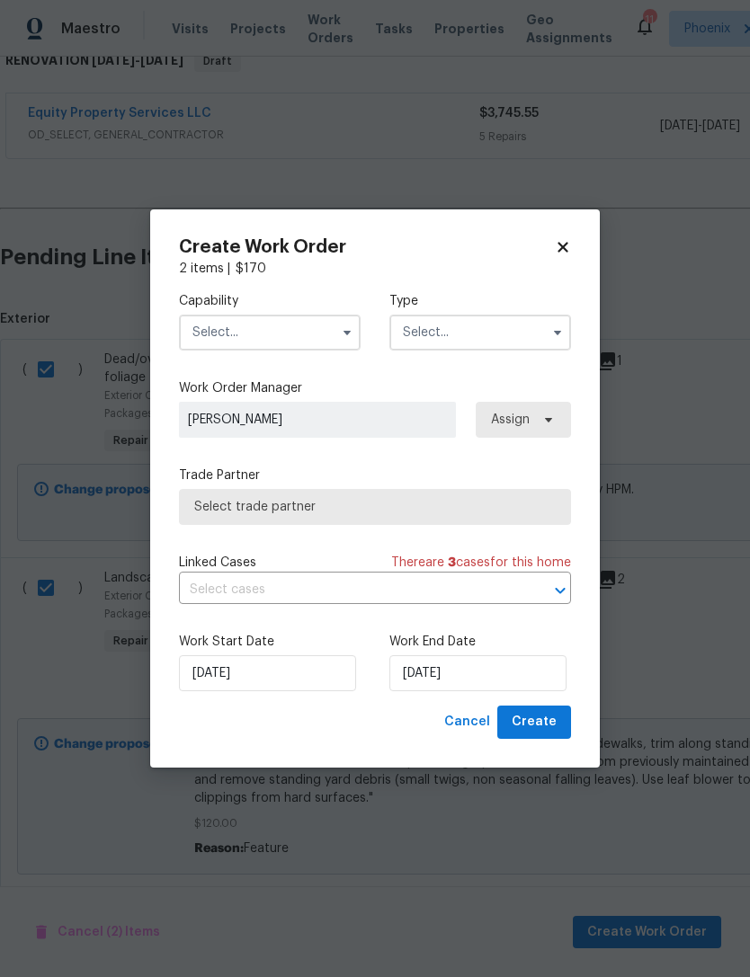
click at [308, 323] on input "text" at bounding box center [270, 333] width 182 height 36
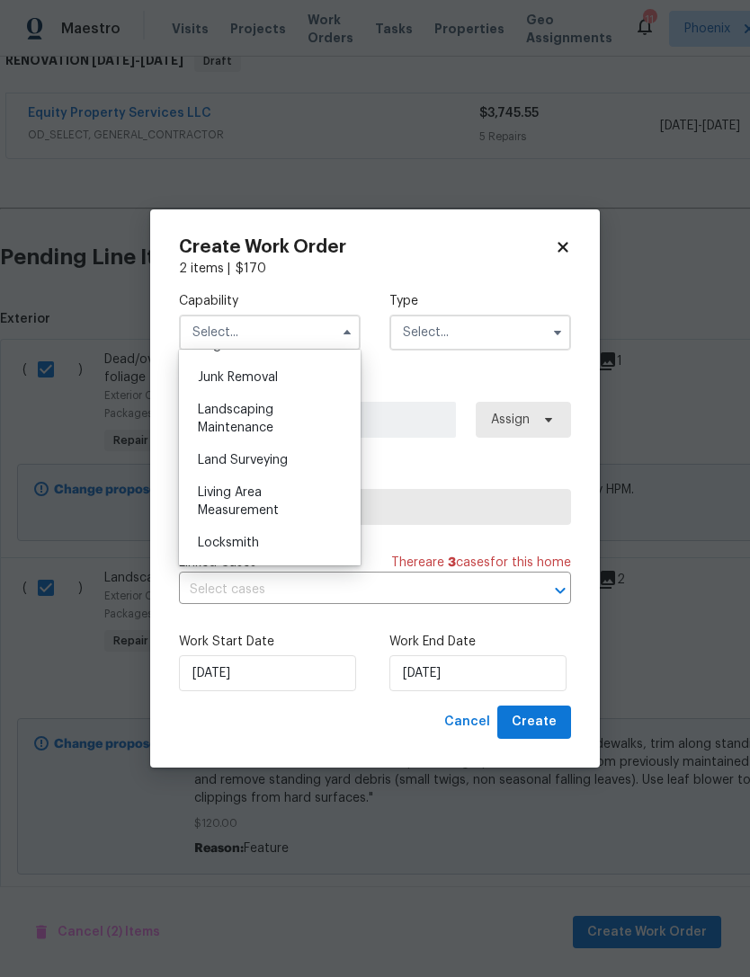
scroll to position [1129, 0]
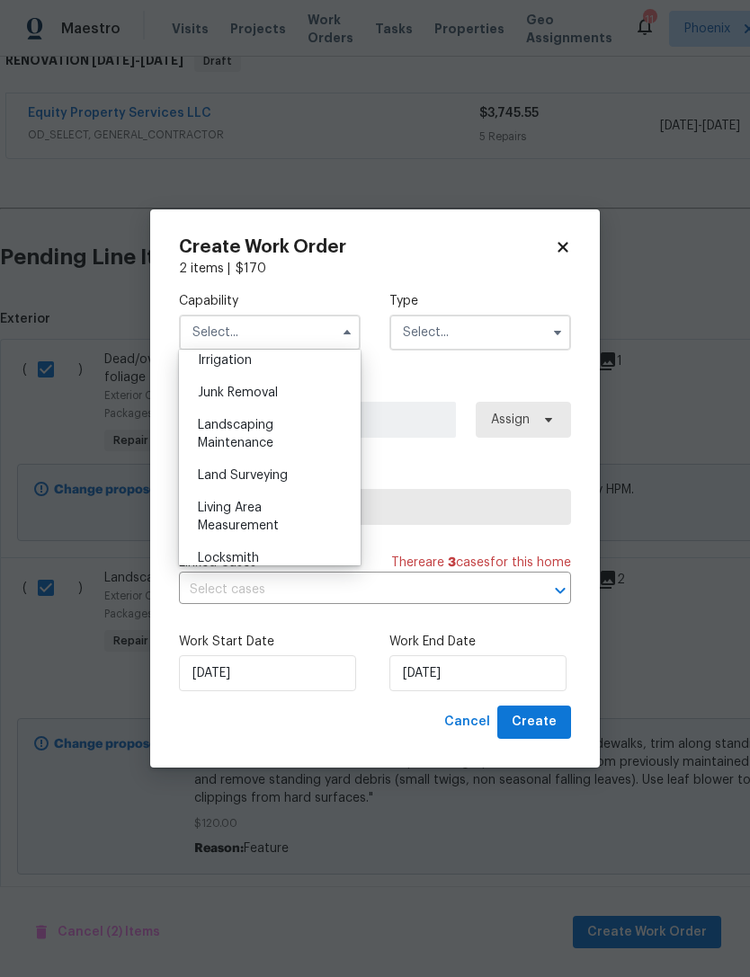
click at [260, 426] on span "Landscaping Maintenance" at bounding box center [236, 434] width 76 height 31
type input "Landscaping Maintenance"
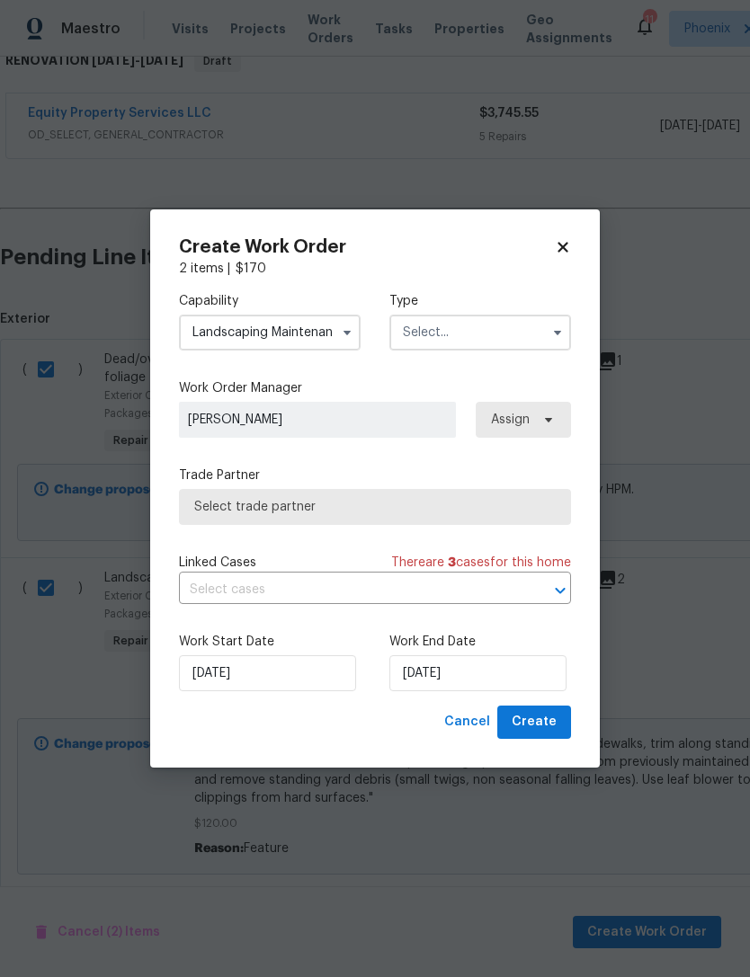
click at [513, 328] on input "text" at bounding box center [480, 333] width 182 height 36
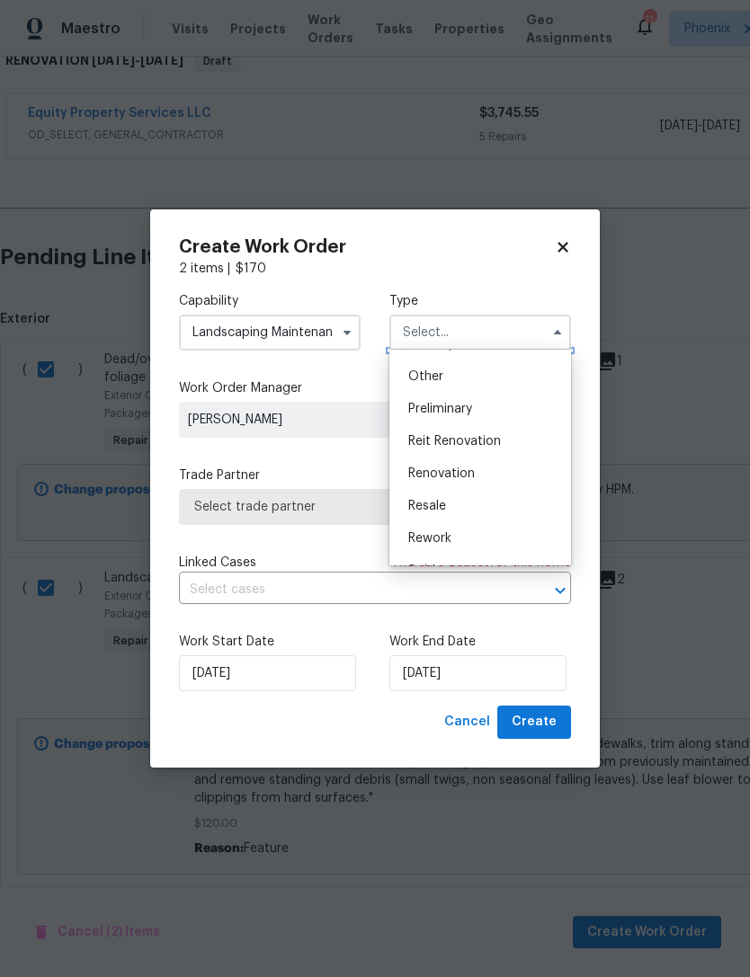
scroll to position [351, 0]
click at [451, 473] on span "Renovation" at bounding box center [441, 473] width 67 height 13
type input "Renovation"
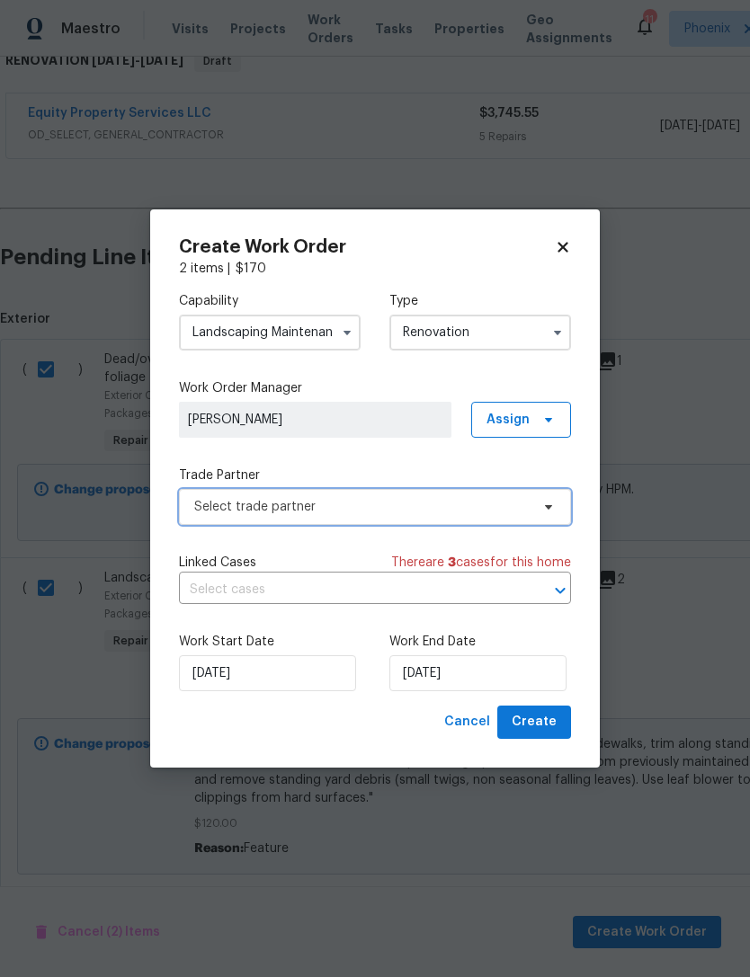
click at [406, 491] on span "Select trade partner" at bounding box center [375, 507] width 392 height 36
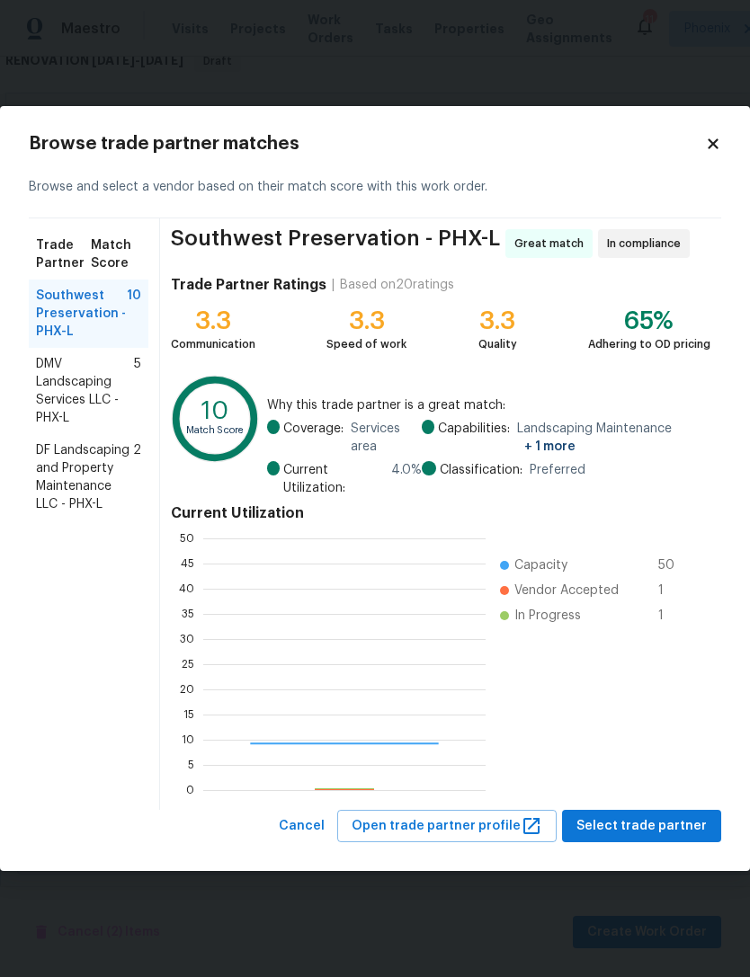
scroll to position [252, 282]
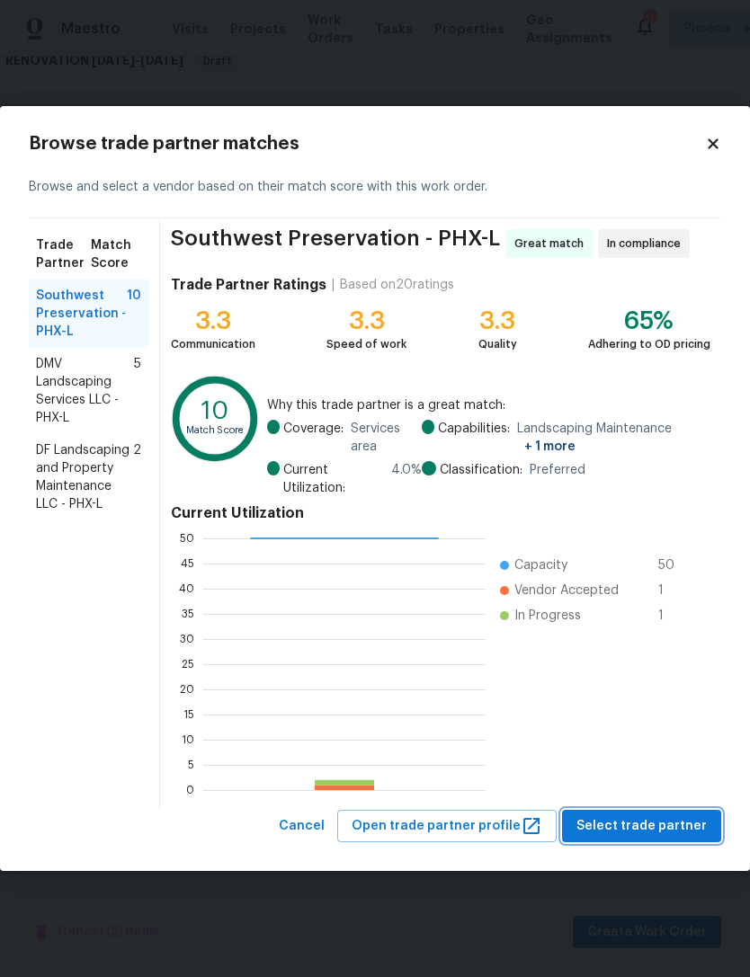
click at [650, 827] on span "Select trade partner" at bounding box center [641, 827] width 130 height 22
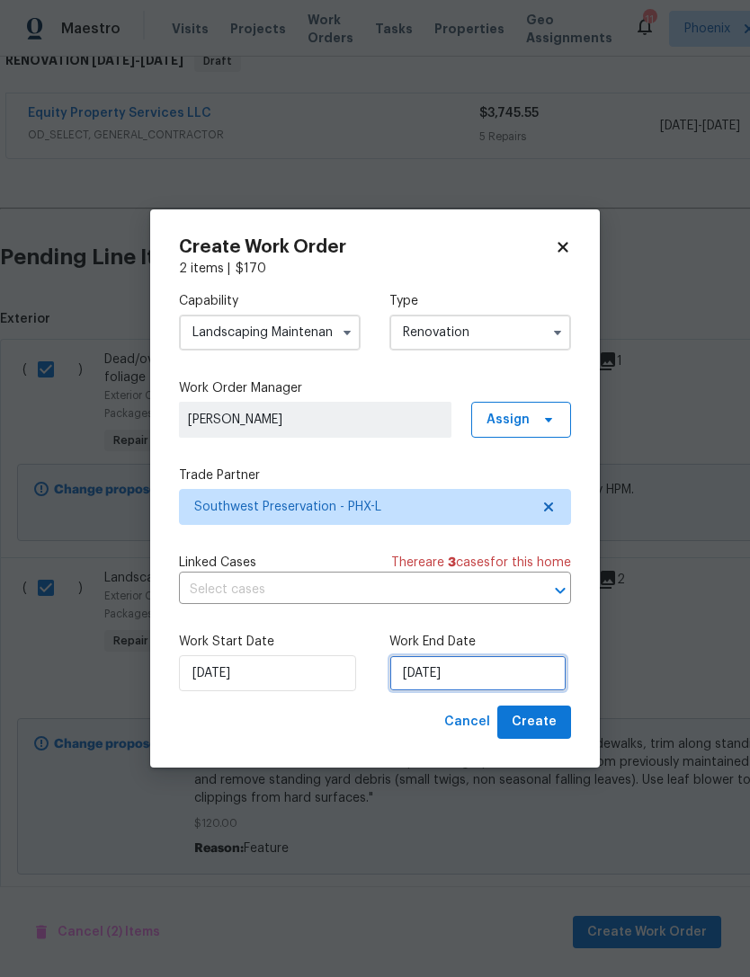
click at [506, 675] on input "[DATE]" at bounding box center [477, 674] width 177 height 36
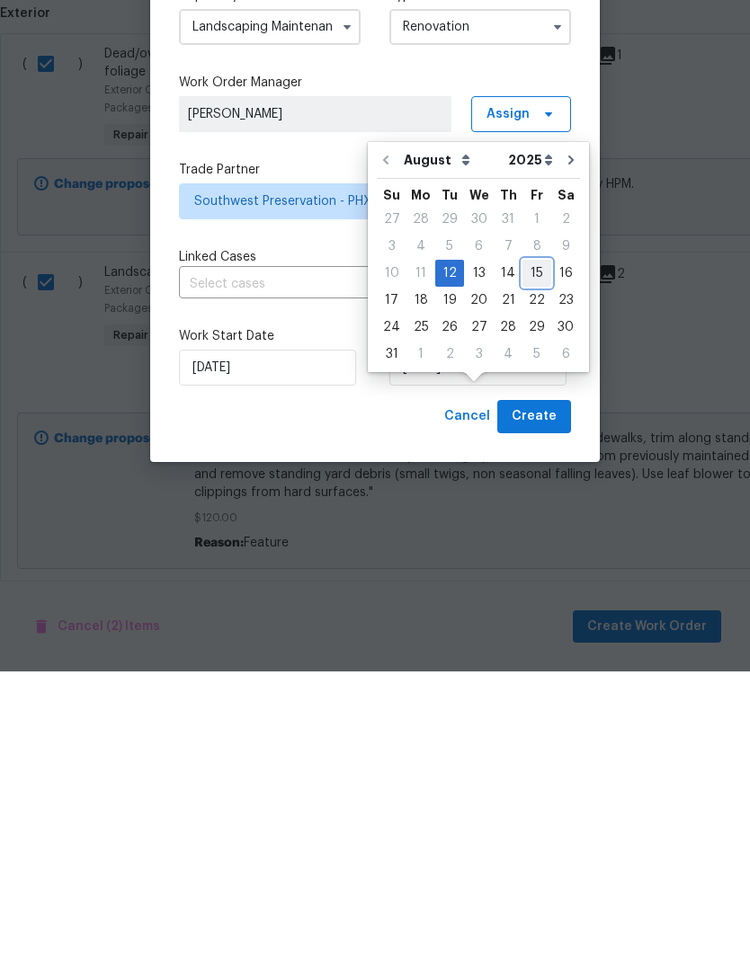
click at [531, 567] on div "15" at bounding box center [536, 579] width 29 height 25
type input "[DATE]"
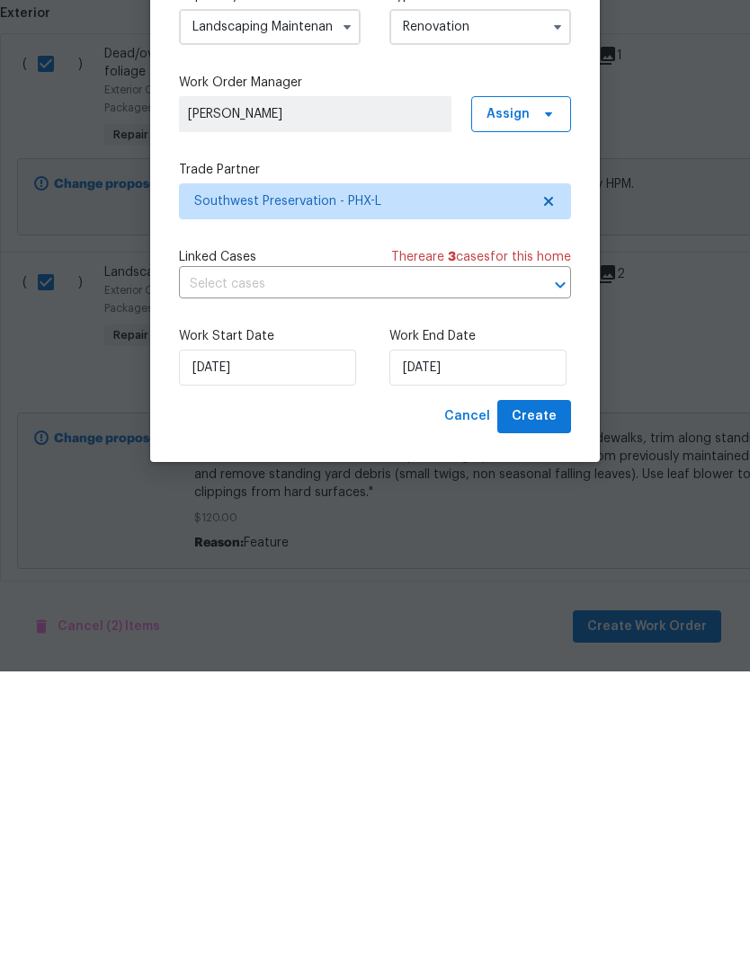
scroll to position [58, 0]
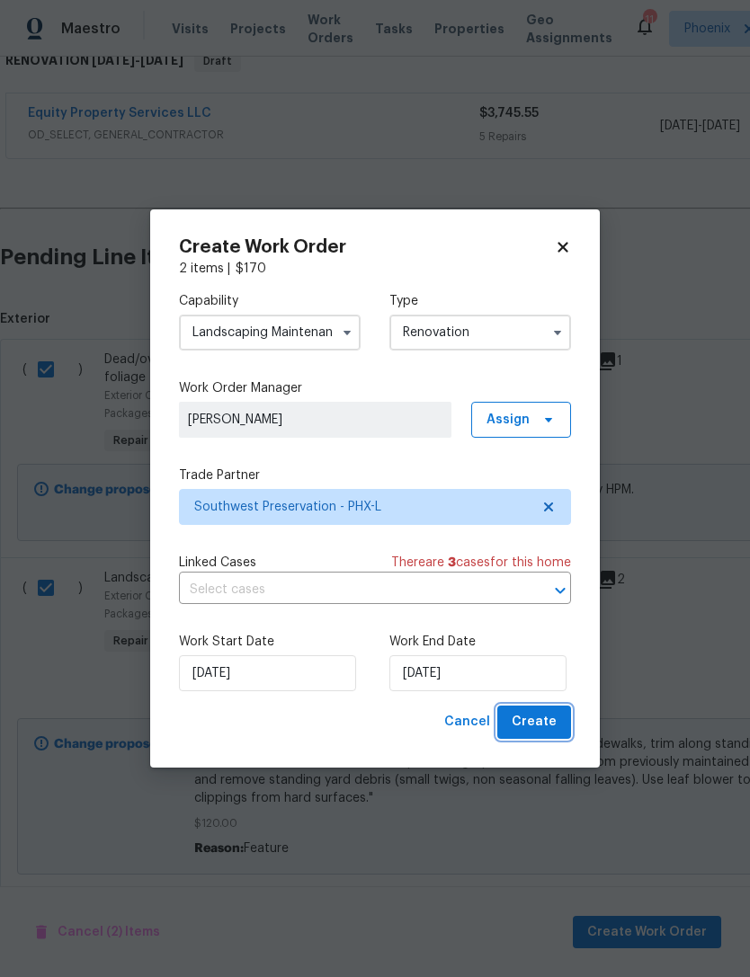
click at [538, 720] on span "Create" at bounding box center [534, 722] width 45 height 22
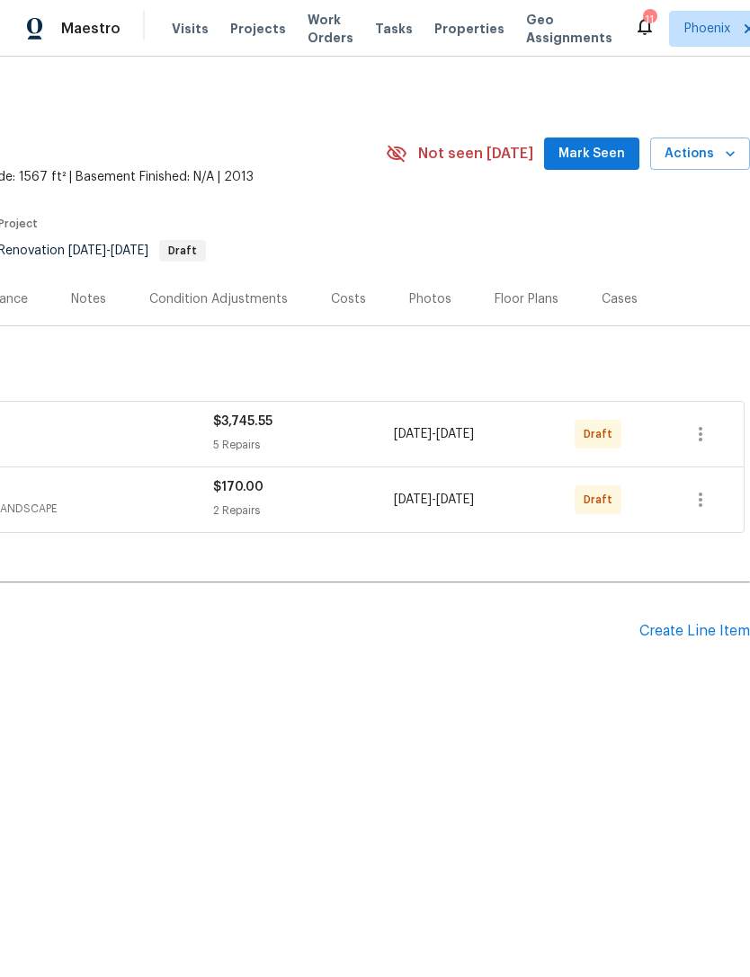
scroll to position [0, 266]
click at [608, 165] on span "Mark Seen" at bounding box center [591, 154] width 67 height 22
click at [699, 443] on icon "button" at bounding box center [701, 435] width 22 height 22
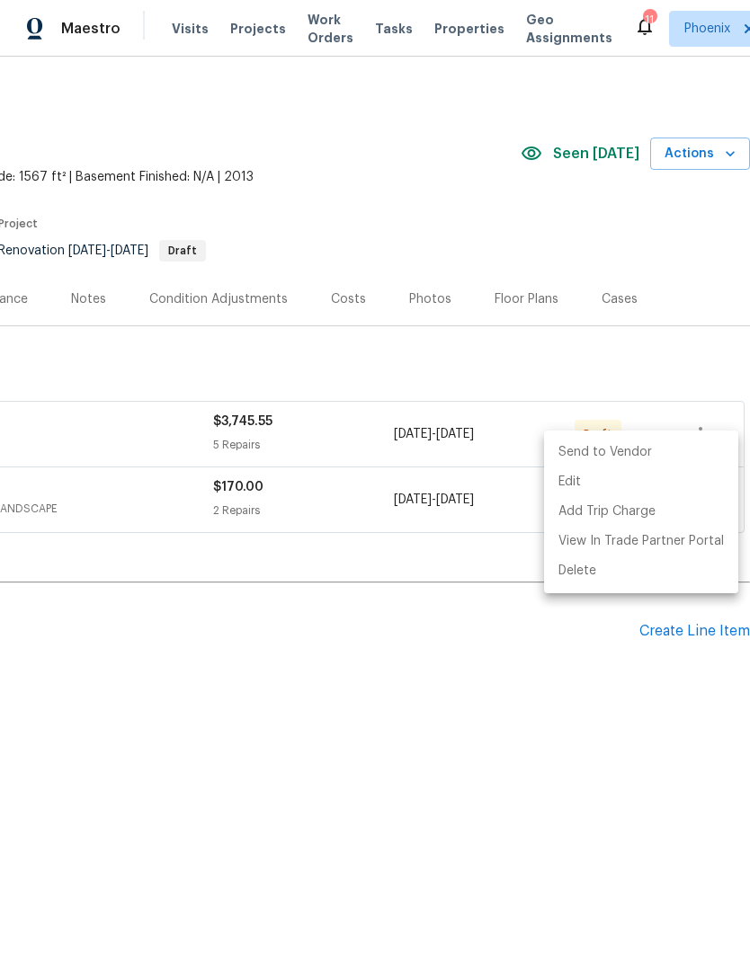
click at [499, 669] on div at bounding box center [375, 488] width 750 height 977
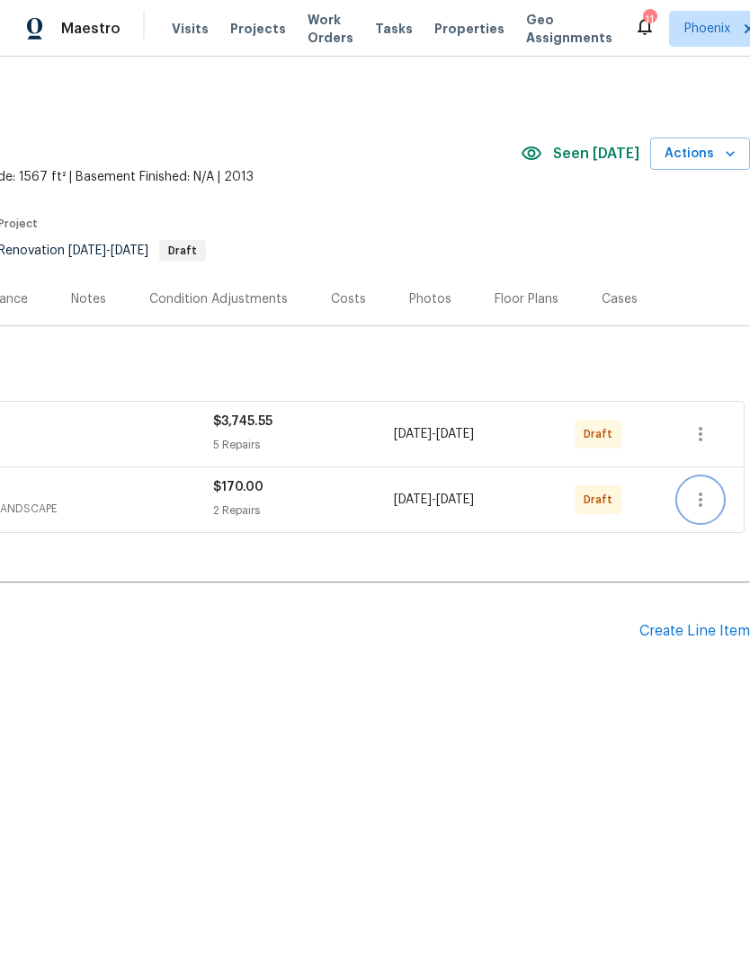
click at [695, 511] on icon "button" at bounding box center [701, 500] width 22 height 22
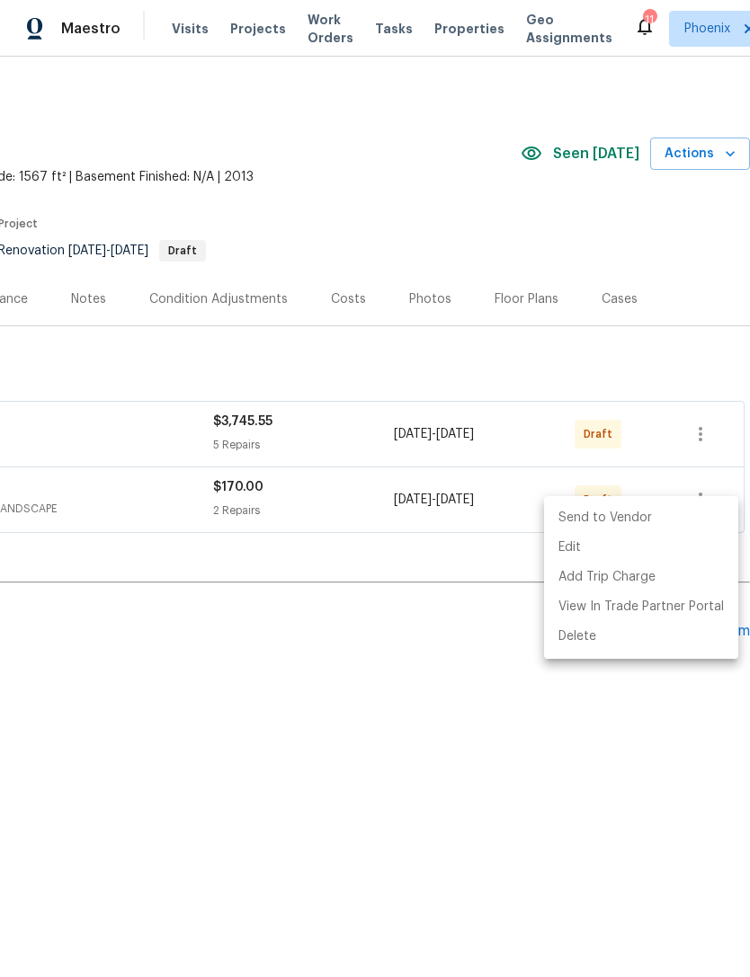
click at [620, 519] on li "Send to Vendor" at bounding box center [641, 519] width 194 height 30
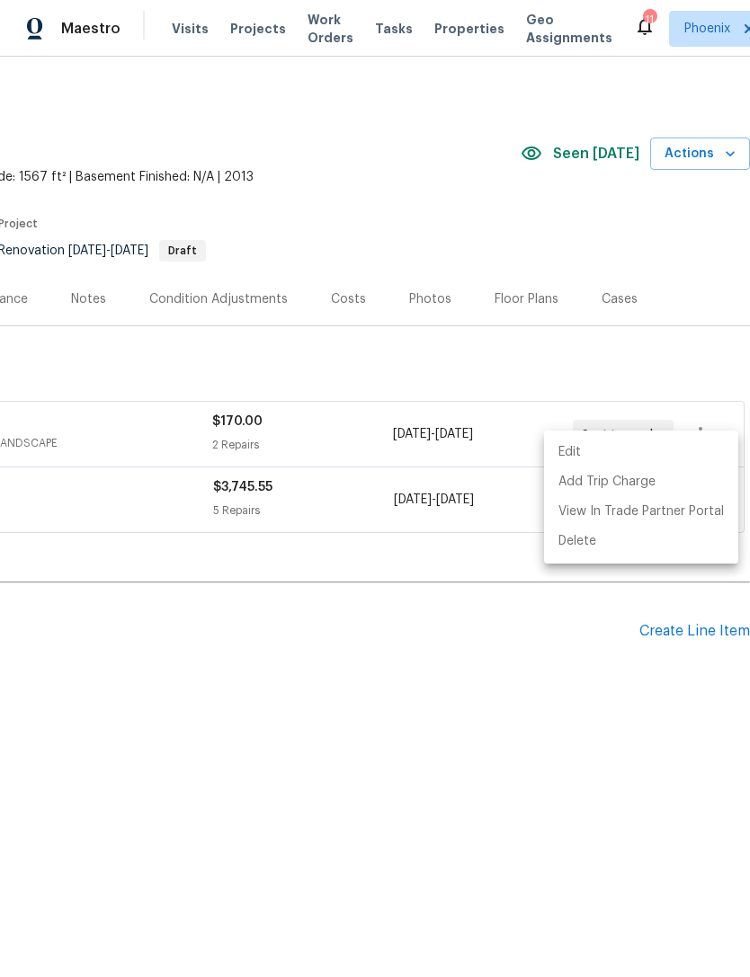
click at [562, 709] on div at bounding box center [375, 488] width 750 height 977
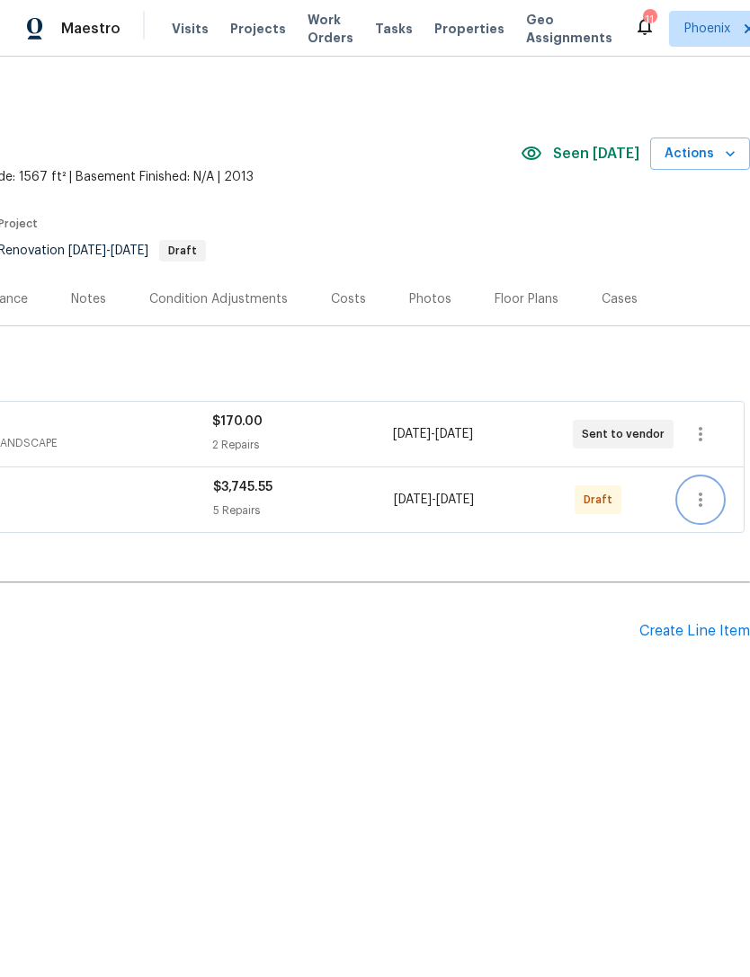
click at [709, 511] on icon "button" at bounding box center [701, 500] width 22 height 22
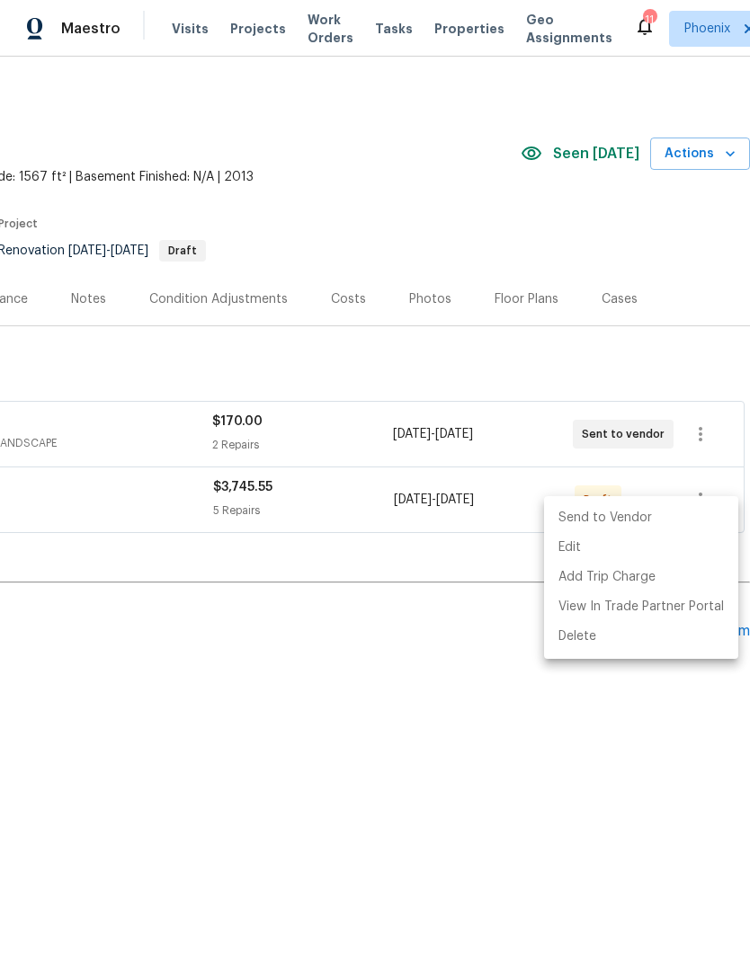
click at [611, 517] on li "Send to Vendor" at bounding box center [641, 519] width 194 height 30
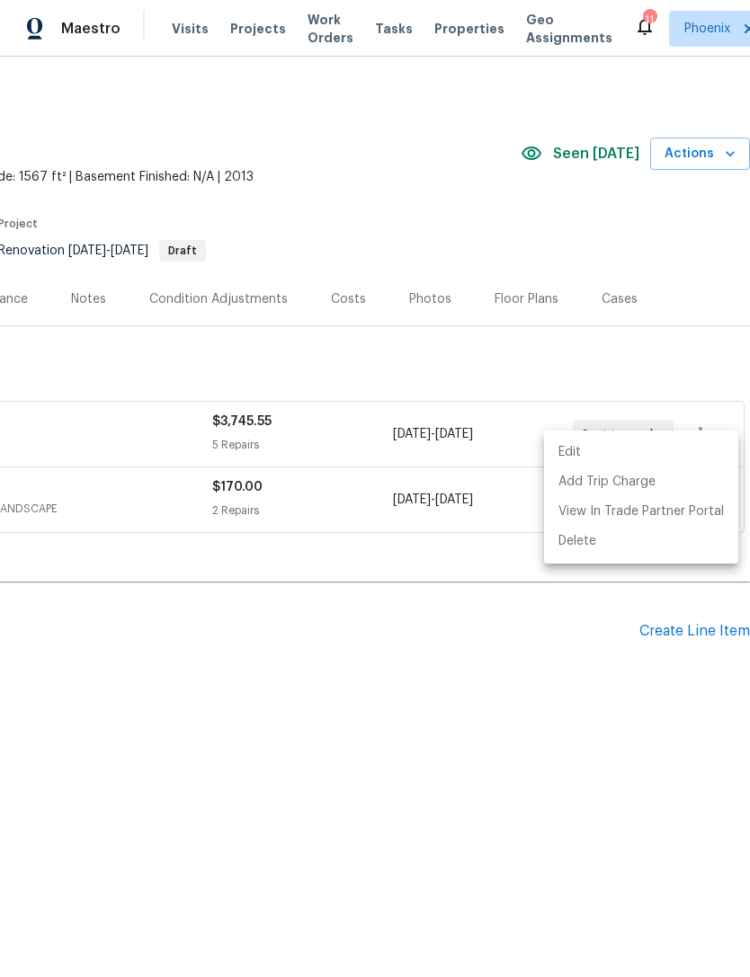
click at [592, 692] on div at bounding box center [375, 488] width 750 height 977
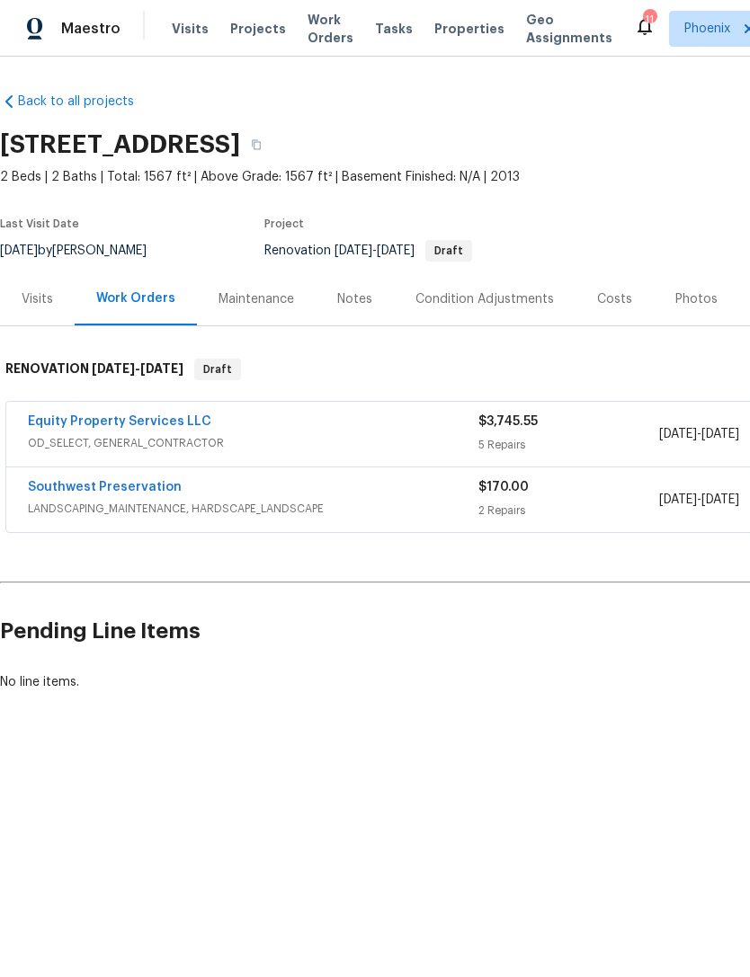
scroll to position [0, 0]
click at [366, 308] on div "Notes" at bounding box center [354, 299] width 35 height 18
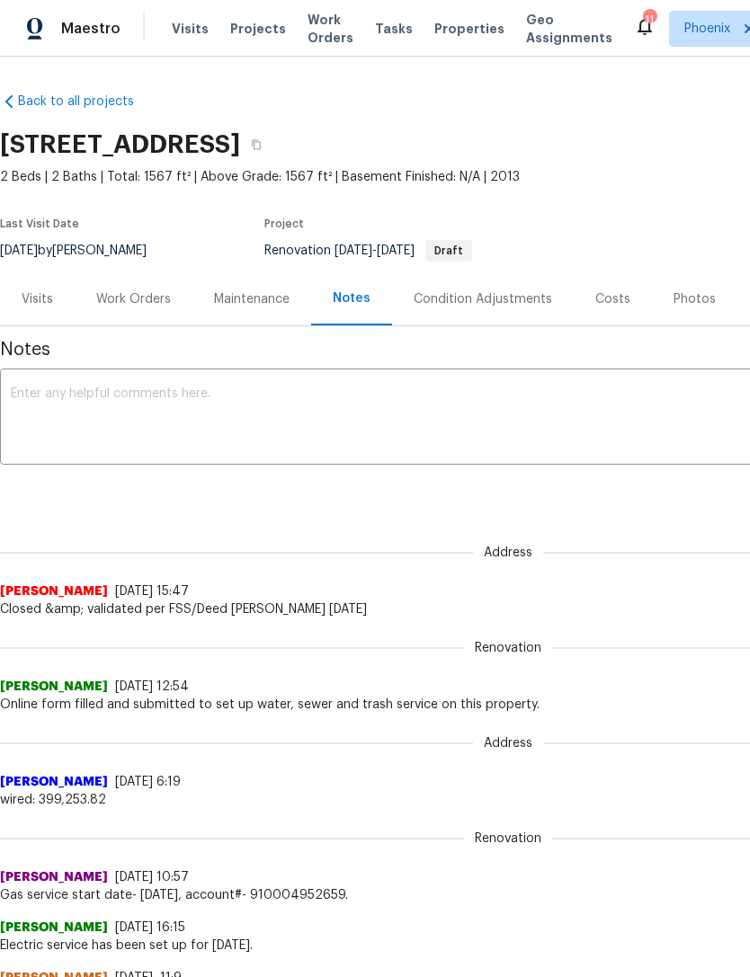
click at [169, 445] on textarea at bounding box center [508, 419] width 995 height 63
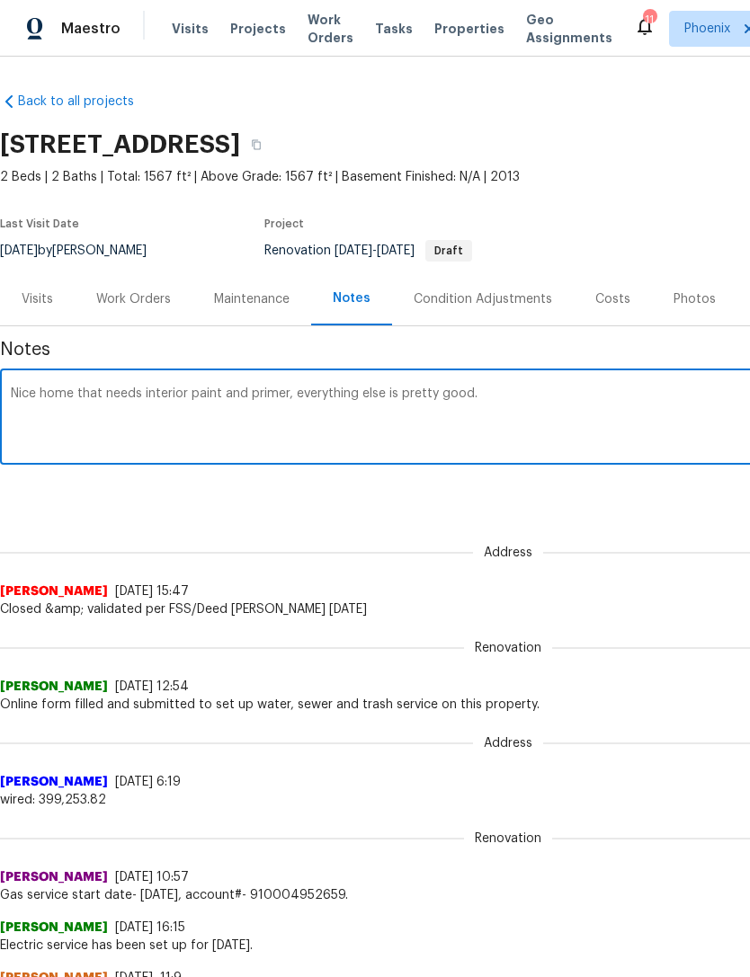
type textarea "Nice home that needs interior paint and primer, everything else is pretty good."
click at [462, 509] on div "Renovation (current) 671466bf-d1ed-4f41-bc91-16c8dee76e7e ​ Add" at bounding box center [508, 492] width 1016 height 33
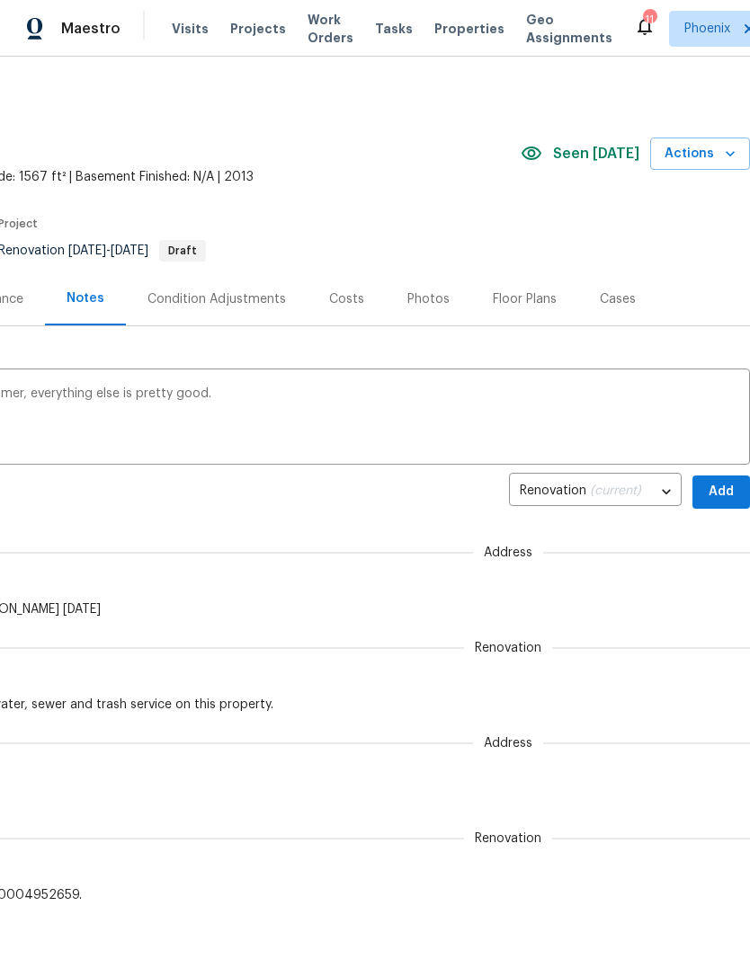
scroll to position [0, 266]
click at [719, 504] on span "Add" at bounding box center [721, 492] width 29 height 22
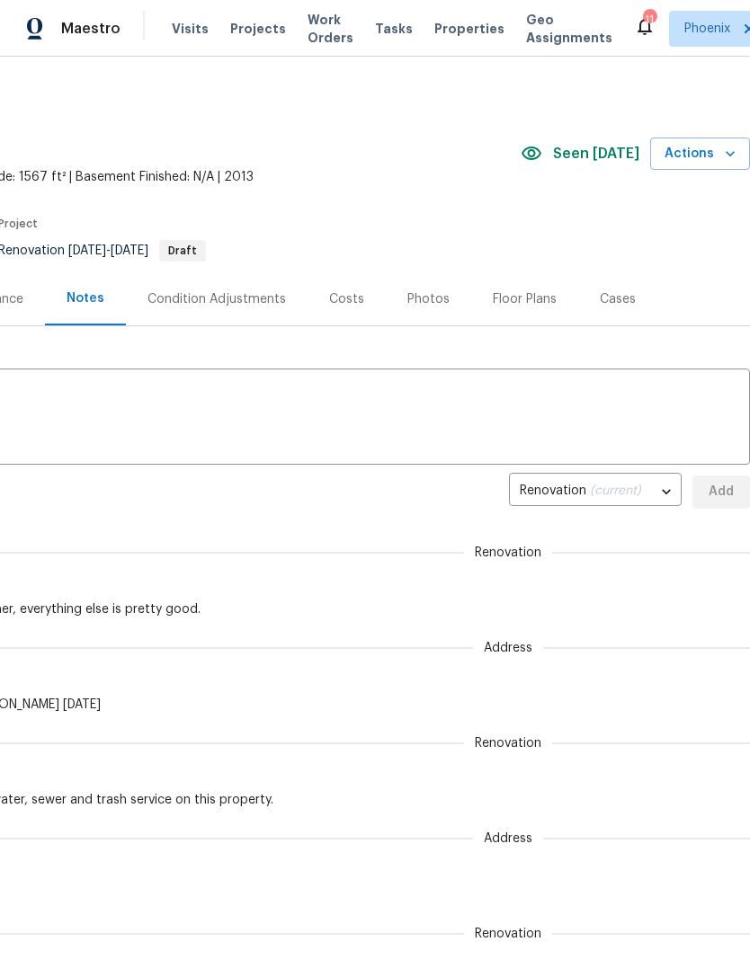
click at [704, 162] on span "Actions" at bounding box center [700, 154] width 71 height 22
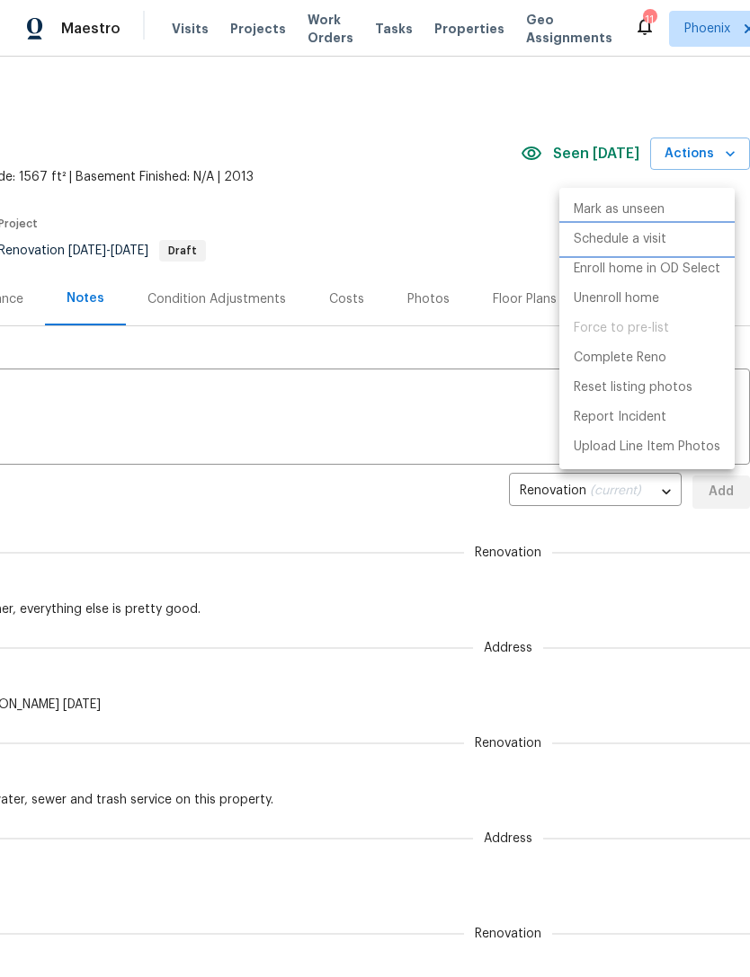
click at [630, 241] on p "Schedule a visit" at bounding box center [620, 239] width 93 height 19
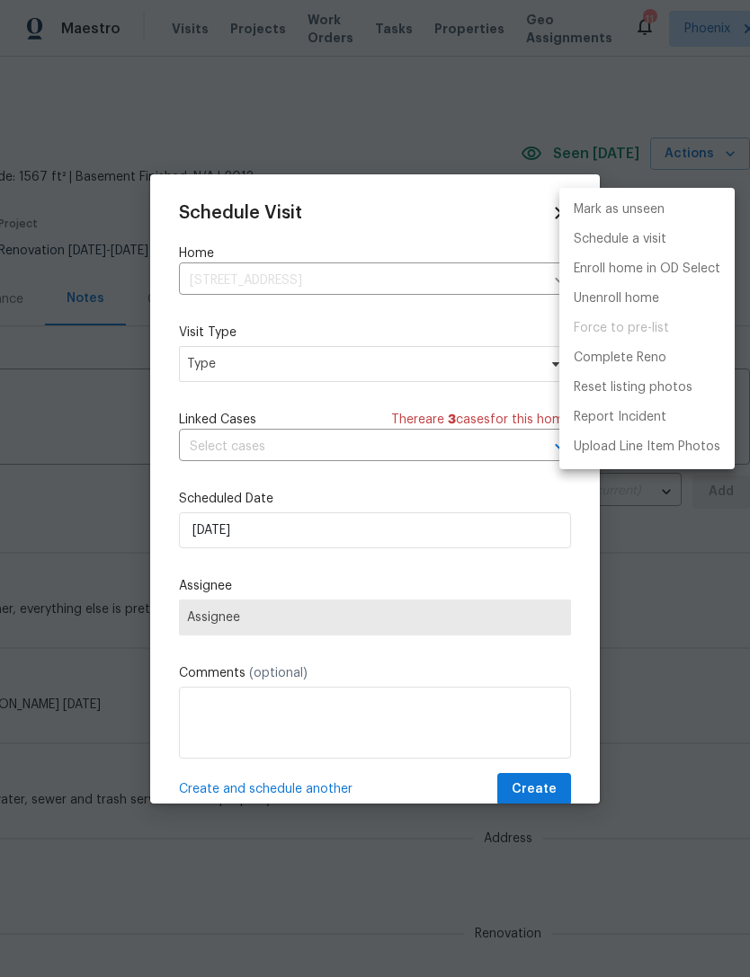
click at [290, 372] on div at bounding box center [375, 488] width 750 height 977
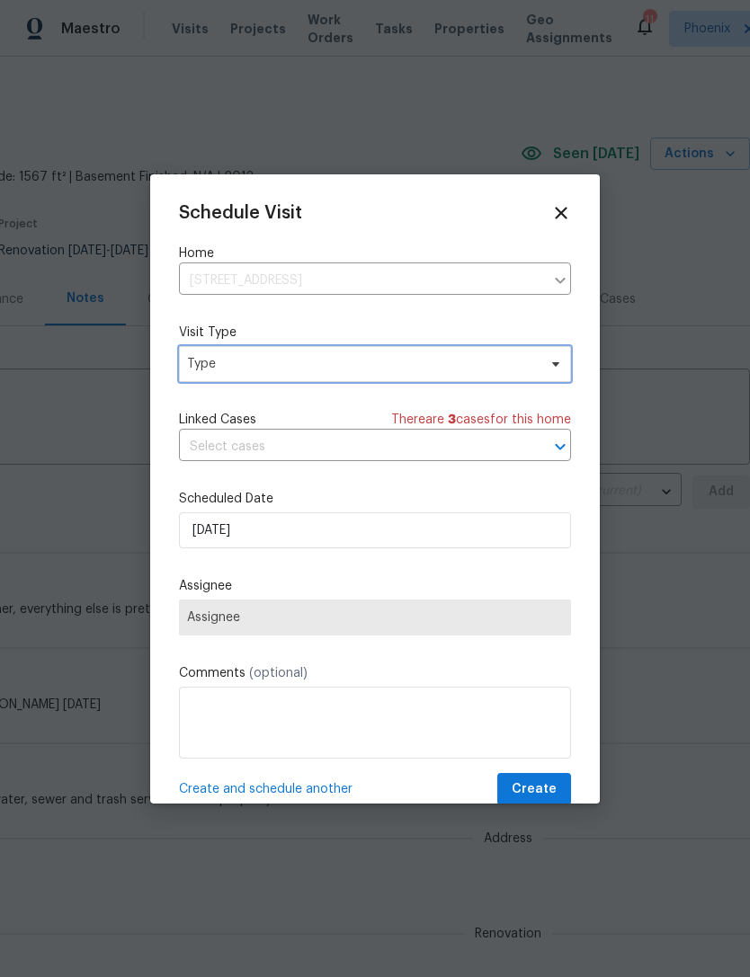
click at [303, 355] on span "Type" at bounding box center [375, 364] width 392 height 36
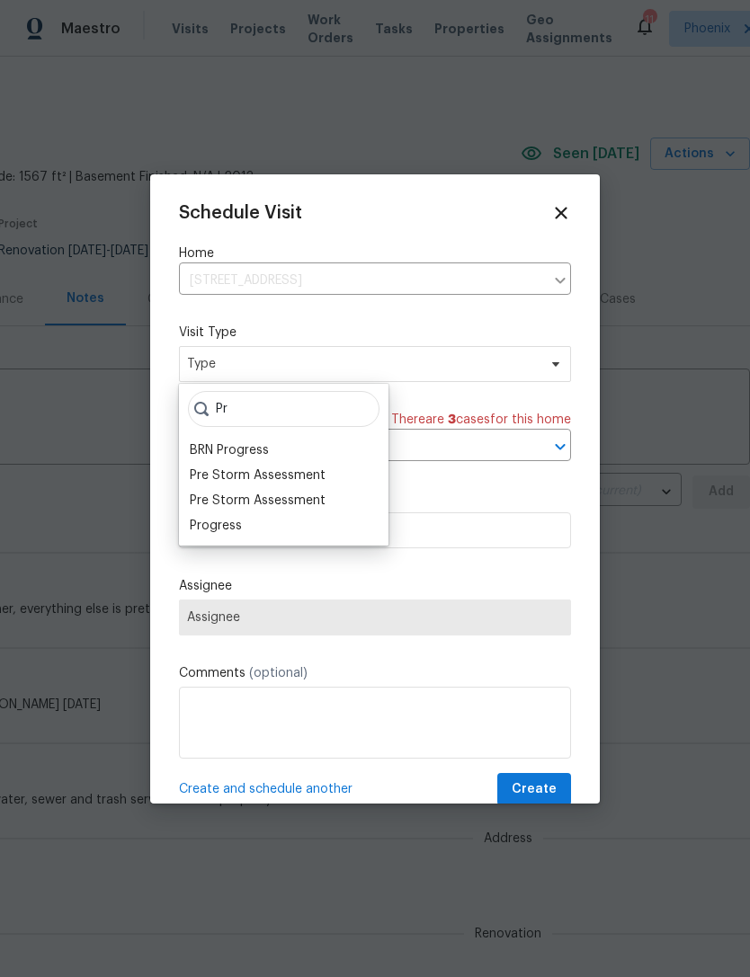
type input "Pr"
click at [235, 522] on div "Progress" at bounding box center [216, 526] width 52 height 18
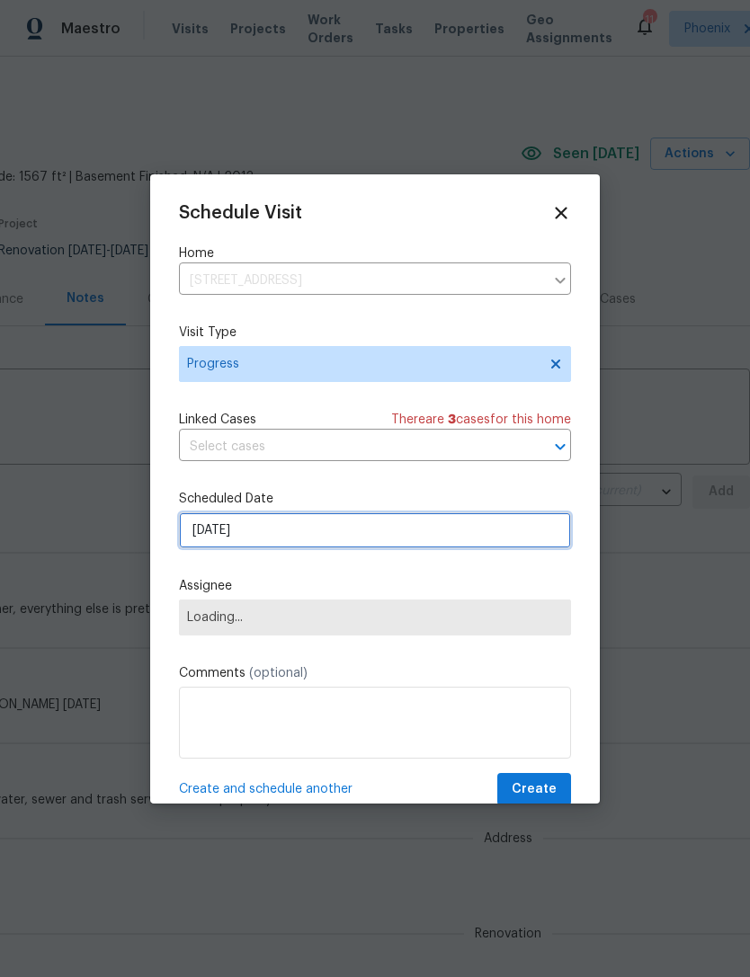
click at [308, 539] on input "[DATE]" at bounding box center [375, 531] width 392 height 36
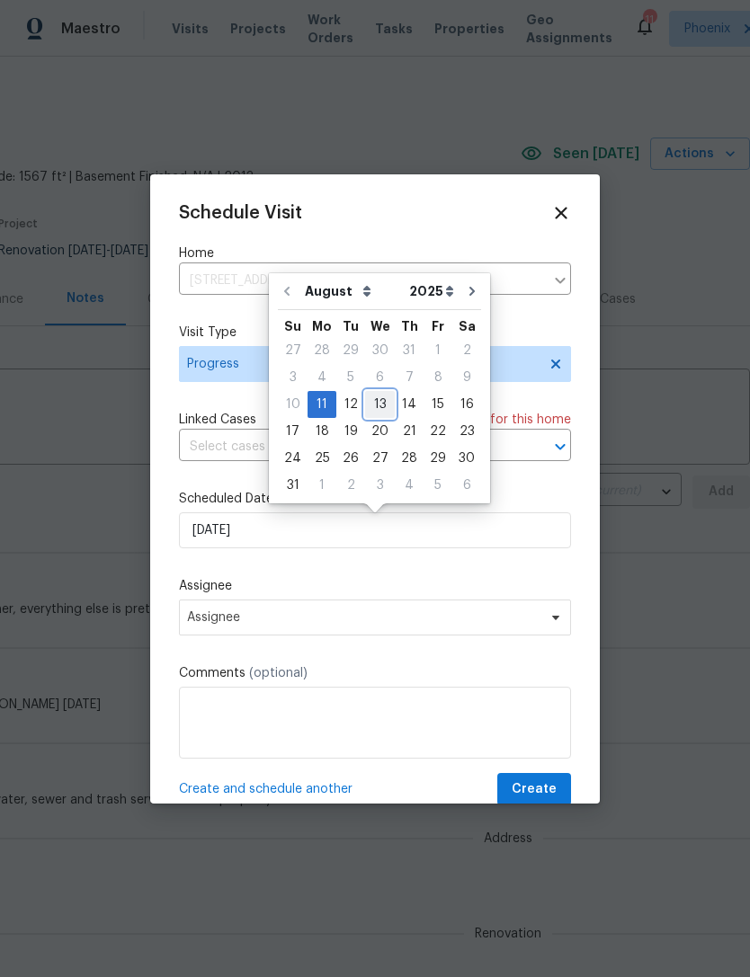
click at [370, 406] on div "13" at bounding box center [380, 404] width 30 height 25
type input "8/13/2025"
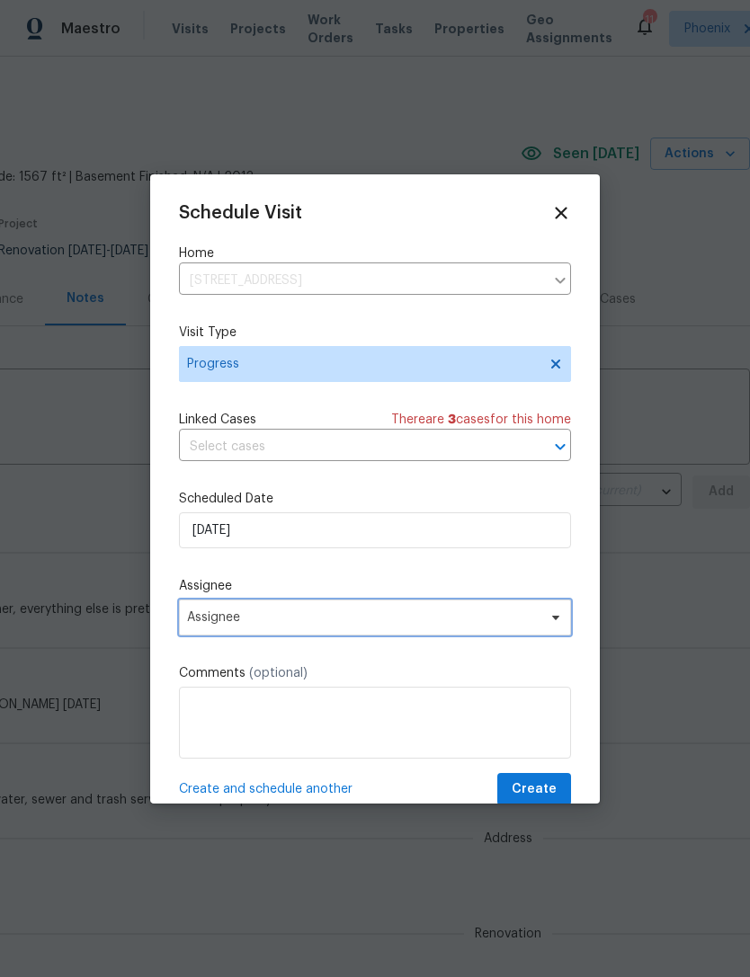
click at [391, 612] on span "Assignee" at bounding box center [375, 618] width 392 height 36
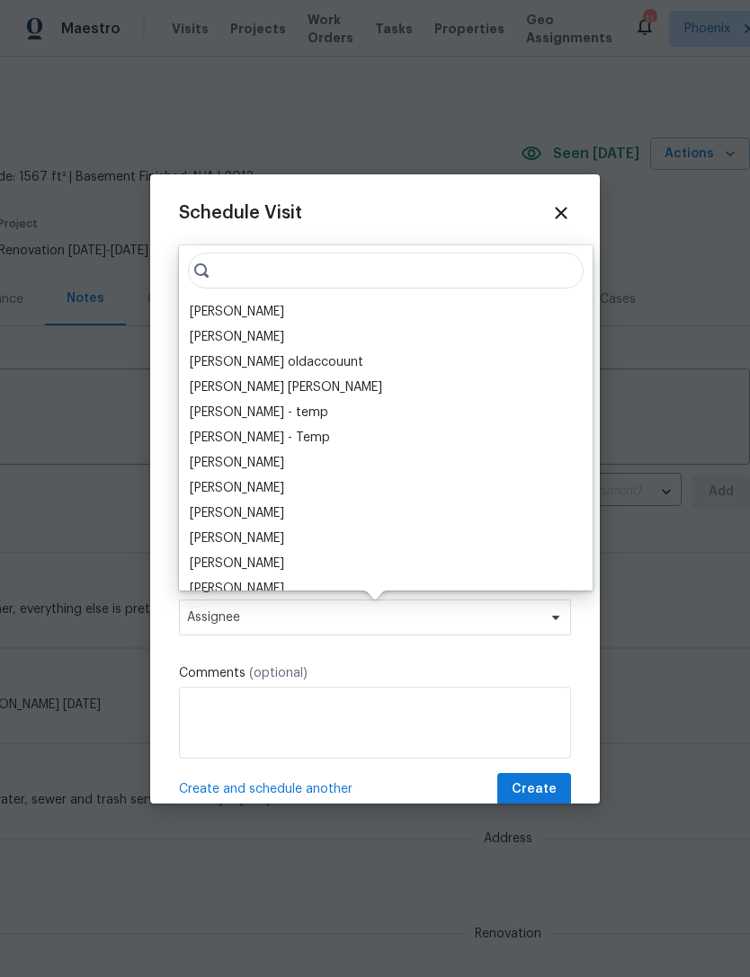
click at [278, 315] on div "[PERSON_NAME]" at bounding box center [237, 312] width 94 height 18
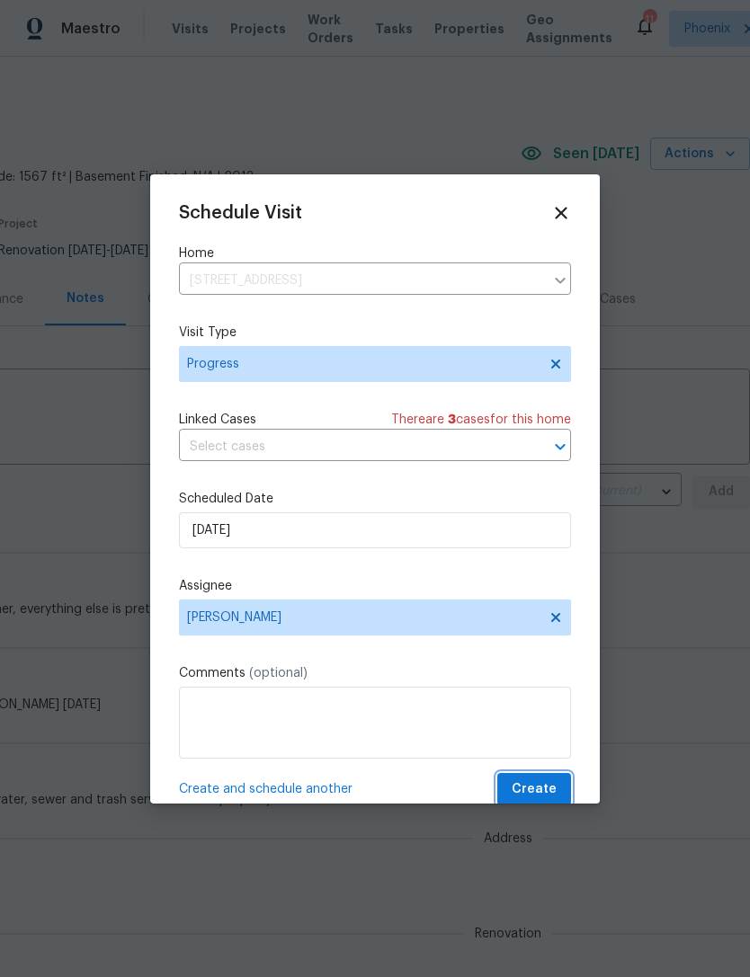
click at [525, 794] on span "Create" at bounding box center [534, 790] width 45 height 22
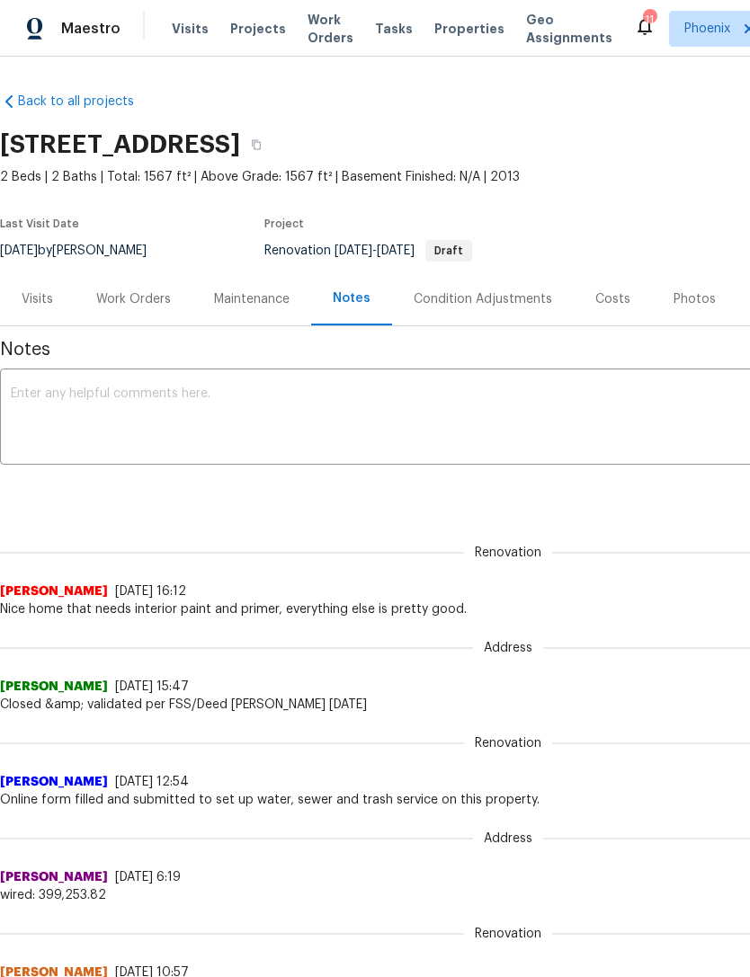
click at [146, 308] on div "Work Orders" at bounding box center [133, 299] width 75 height 18
